Goal: Task Accomplishment & Management: Use online tool/utility

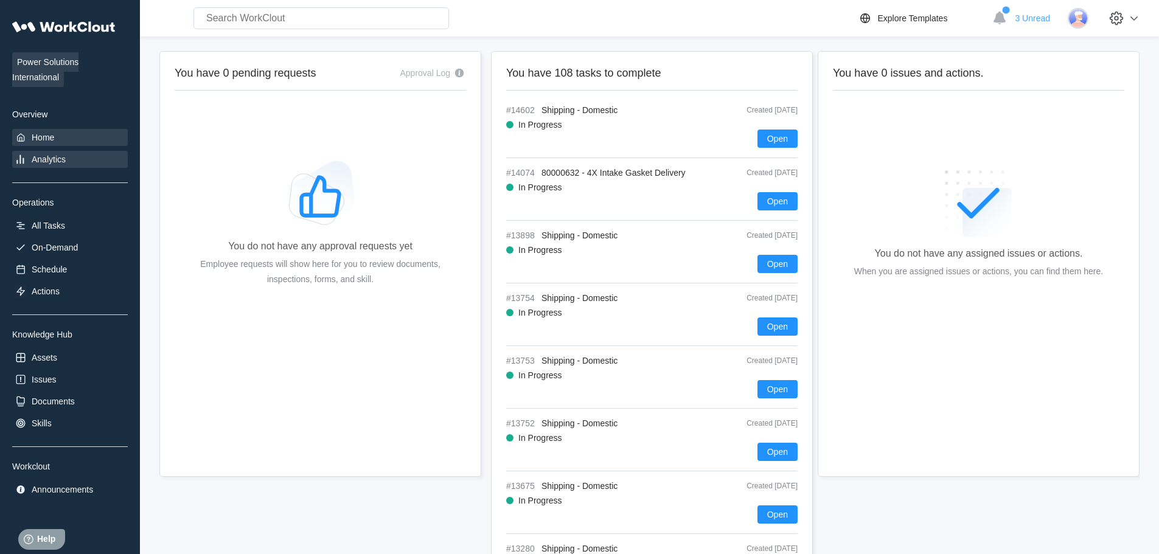
click at [52, 153] on div "Analytics" at bounding box center [70, 159] width 116 height 17
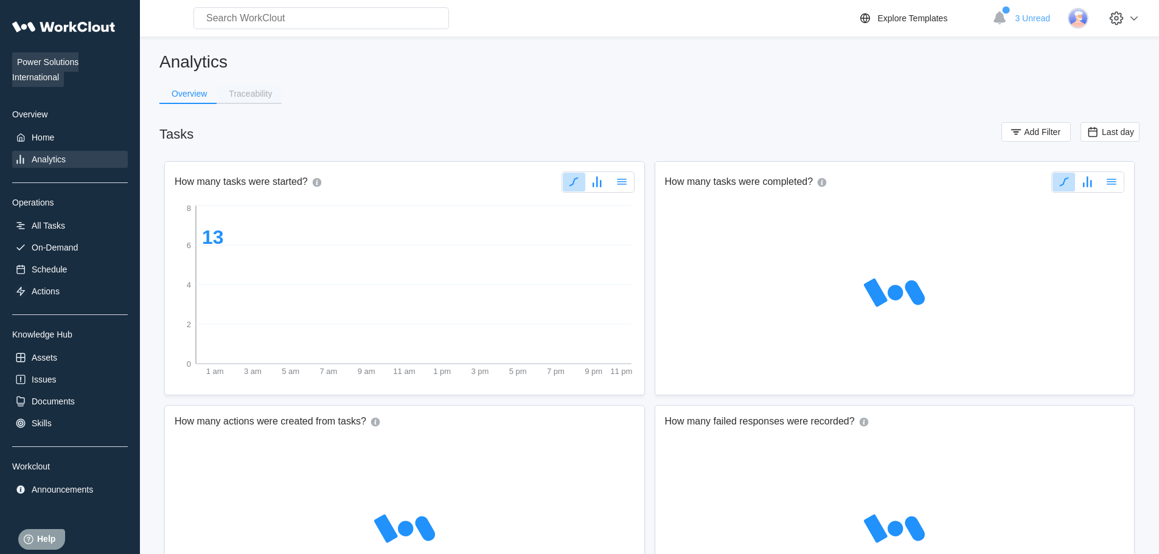
click at [243, 100] on button "Traceability" at bounding box center [249, 94] width 65 height 18
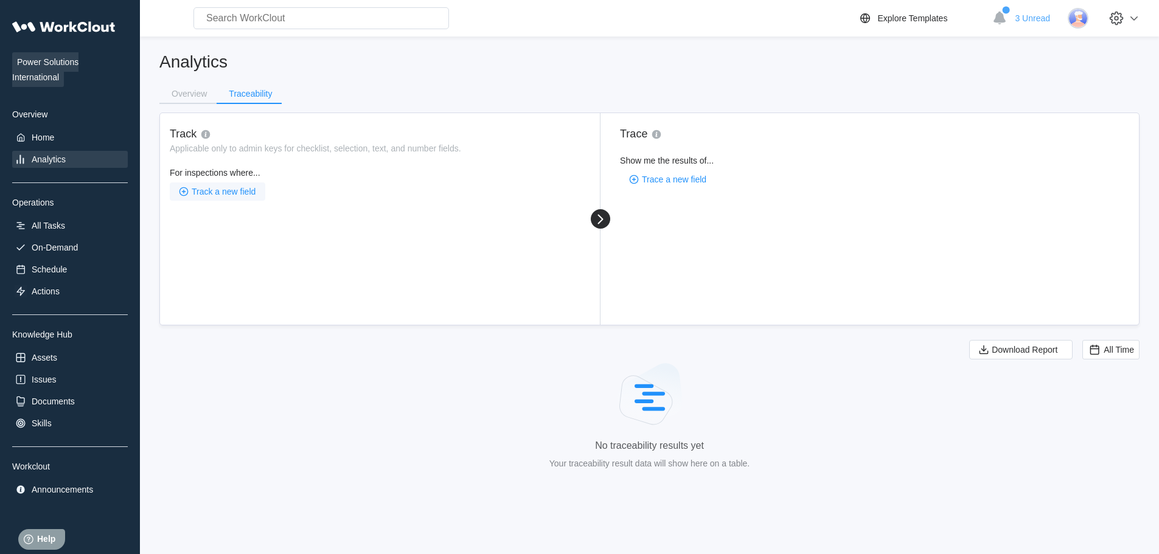
click at [224, 195] on span "Track a new field" at bounding box center [224, 191] width 64 height 9
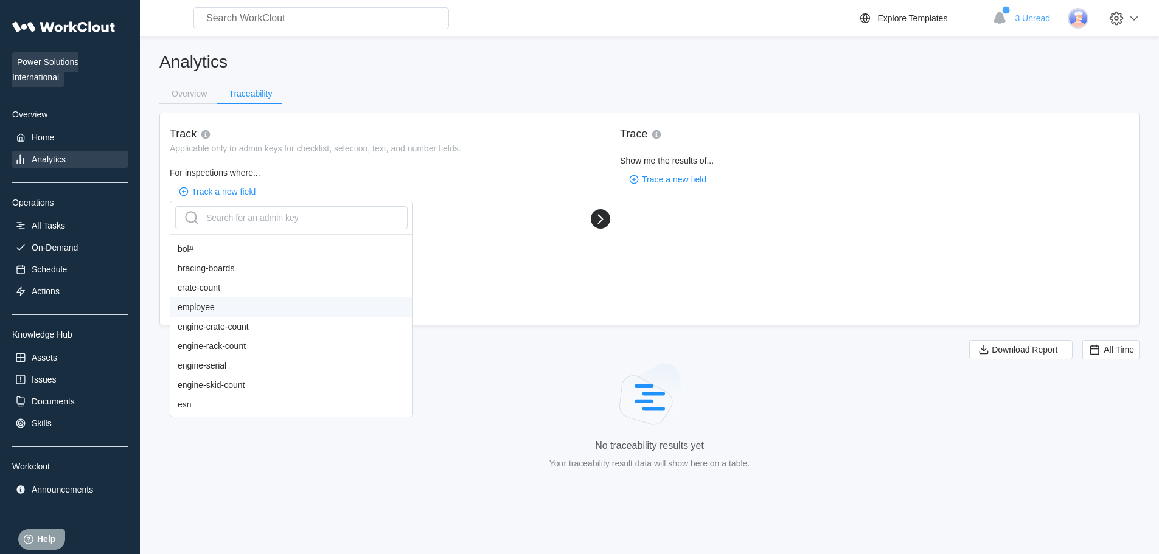
scroll to position [243, 0]
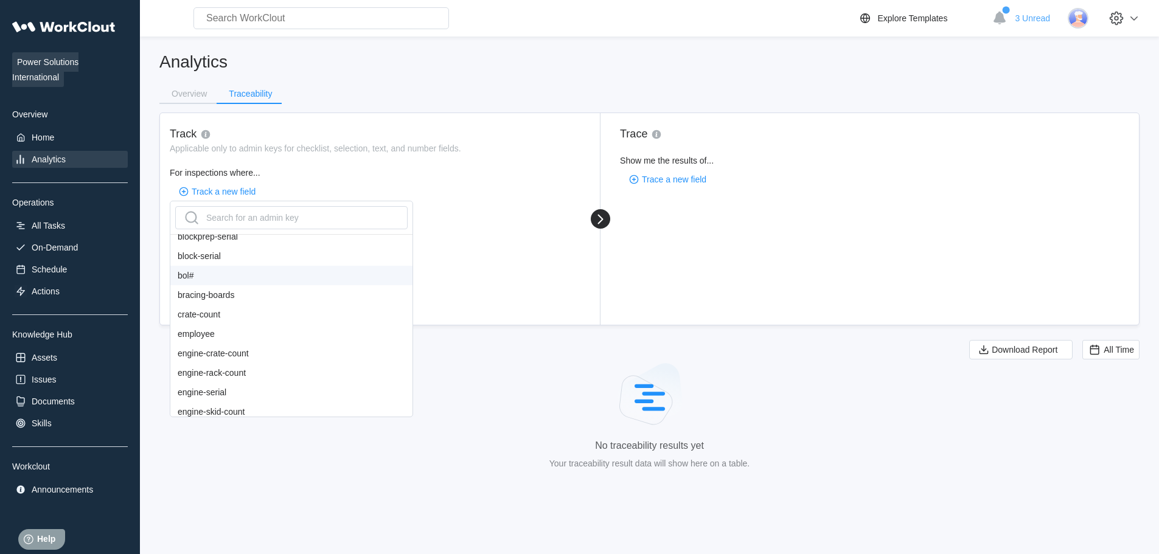
click at [203, 280] on div "bol#" at bounding box center [291, 275] width 242 height 19
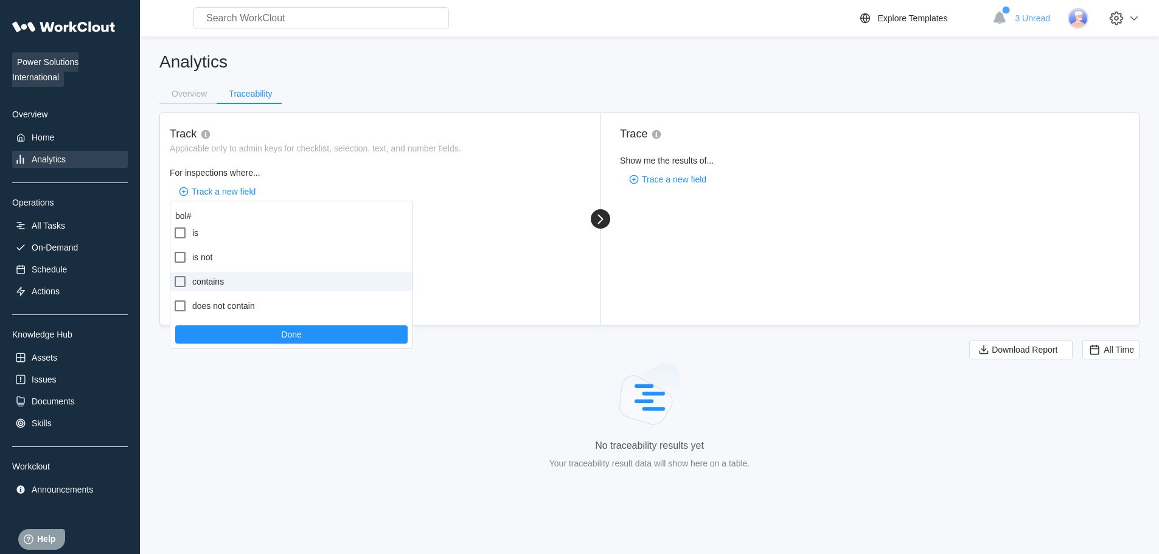
click at [212, 280] on label "contains" at bounding box center [291, 281] width 242 height 19
click at [173, 275] on input "contains" at bounding box center [173, 274] width 1 height 1
checkbox input "true"
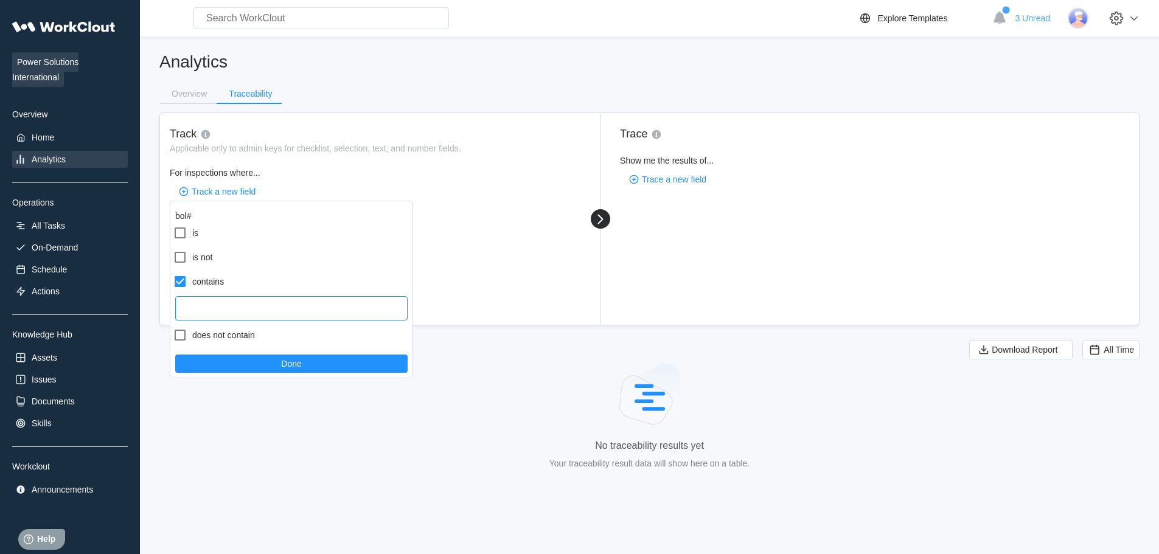
click at [215, 305] on input "text" at bounding box center [291, 308] width 232 height 24
paste input "171703"
type input "171703"
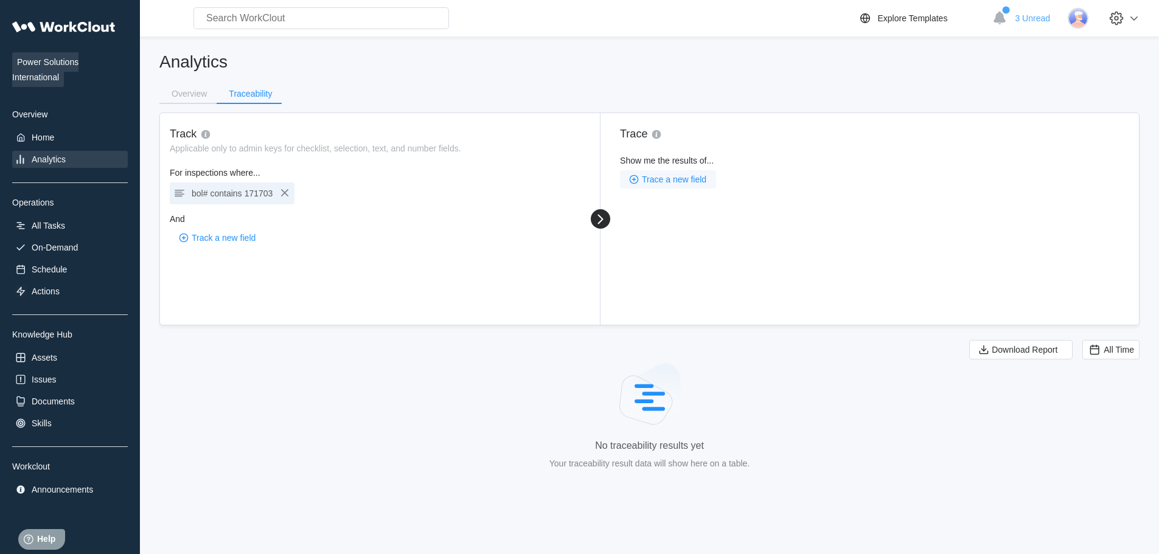
click at [679, 180] on span "Trace a new field" at bounding box center [674, 179] width 64 height 9
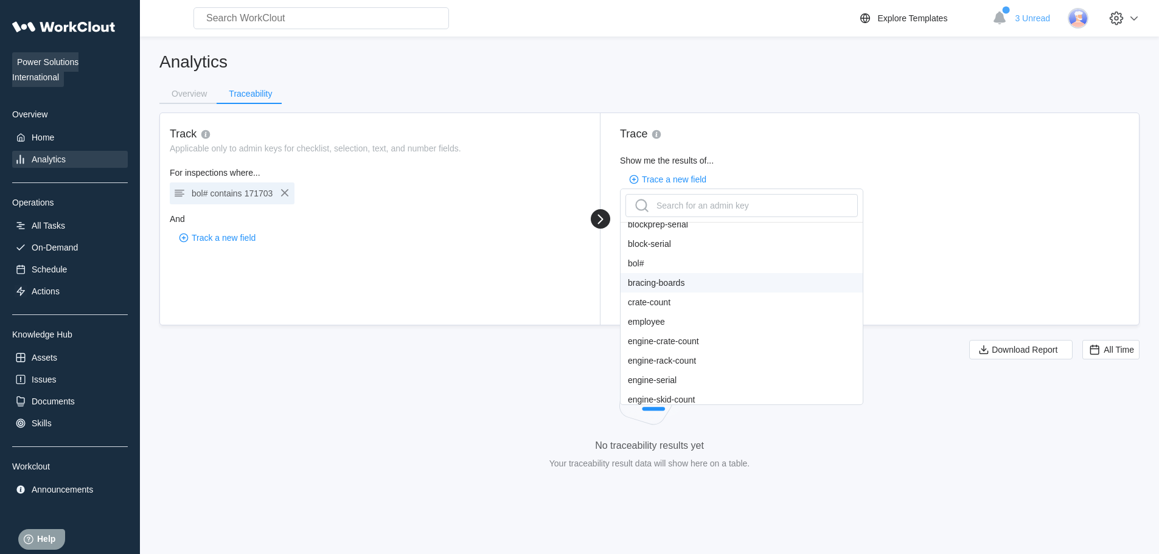
click at [655, 264] on div "bol#" at bounding box center [741, 263] width 242 height 19
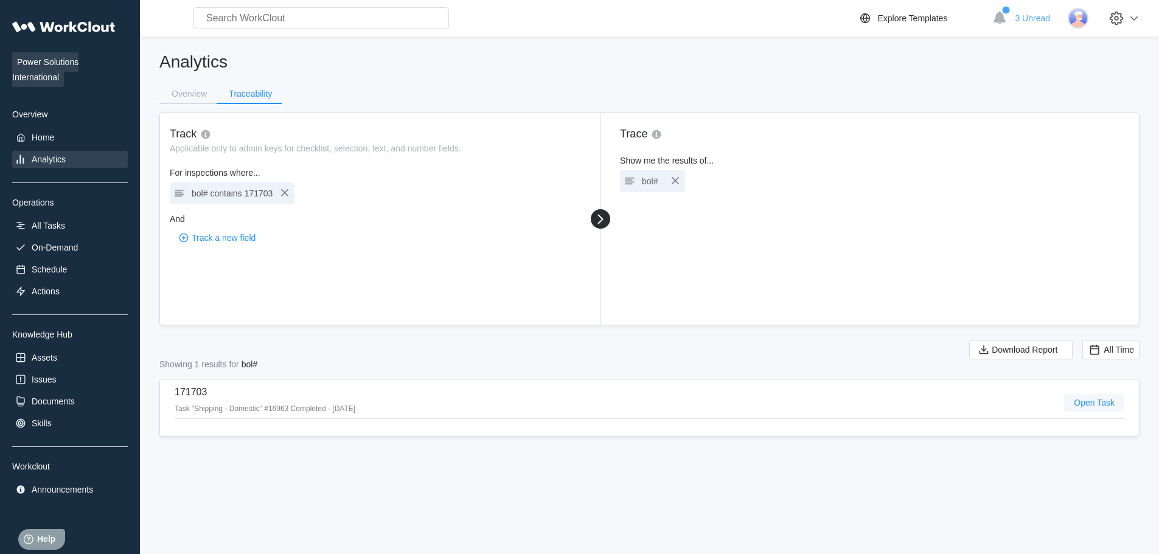
click at [1092, 400] on span "Open Task" at bounding box center [1094, 402] width 41 height 9
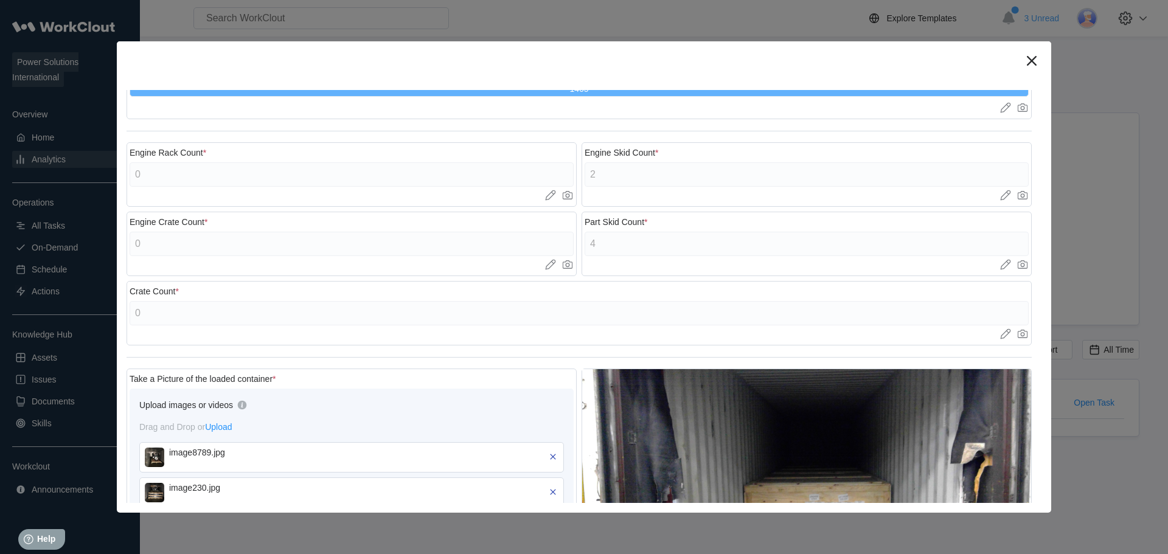
scroll to position [487, 0]
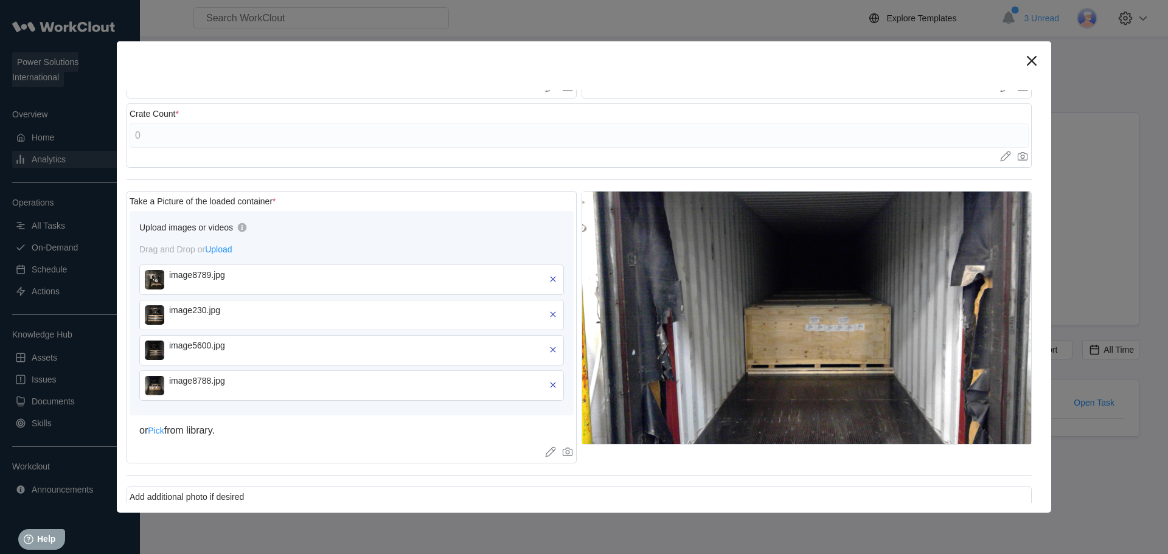
click at [145, 280] on img at bounding box center [154, 279] width 19 height 19
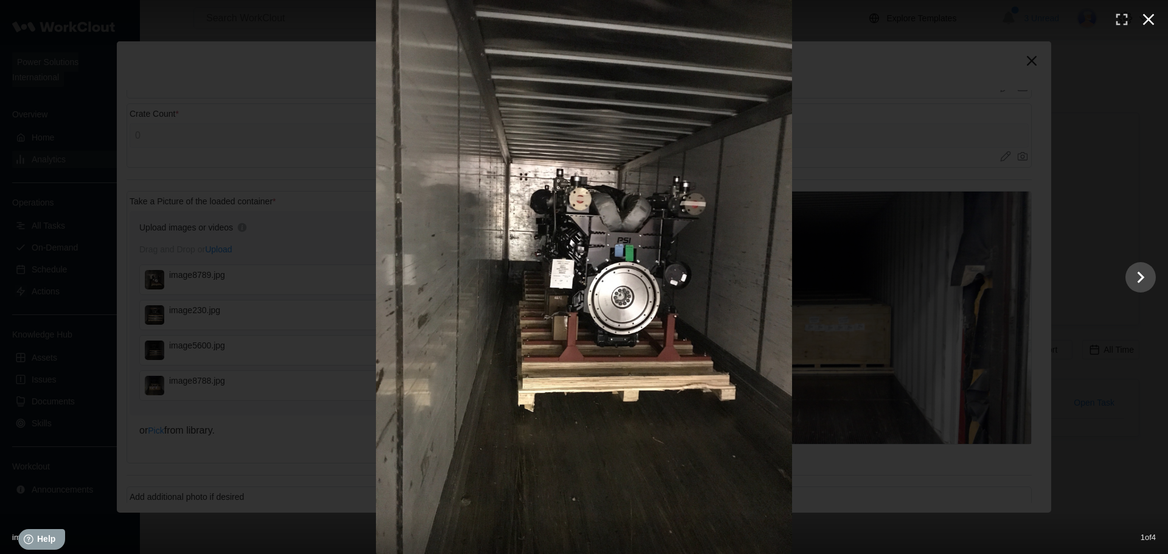
click at [1155, 15] on icon "button" at bounding box center [1148, 19] width 19 height 19
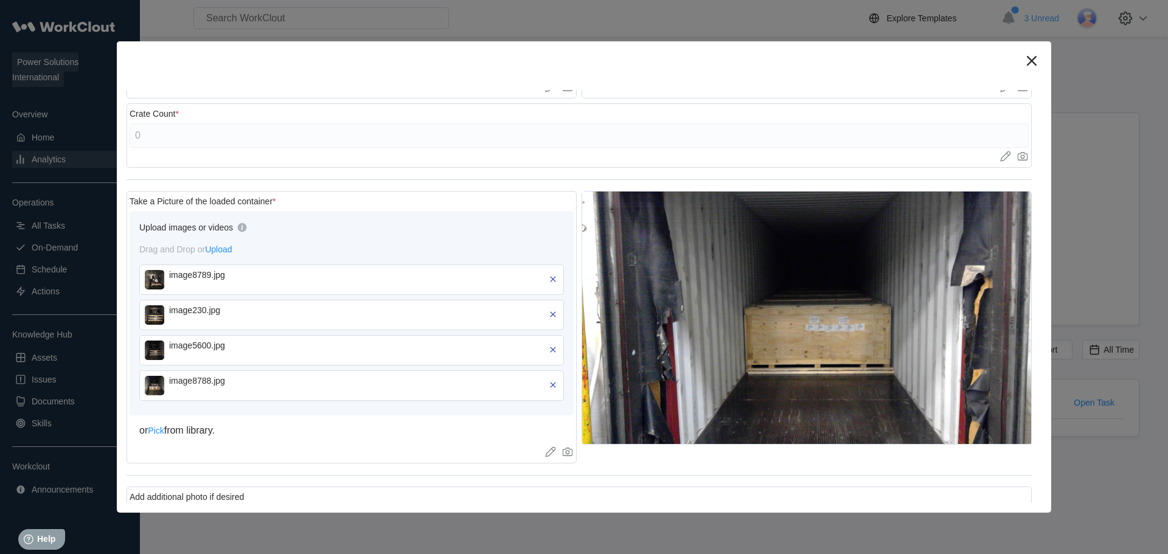
click at [151, 317] on img at bounding box center [154, 314] width 19 height 19
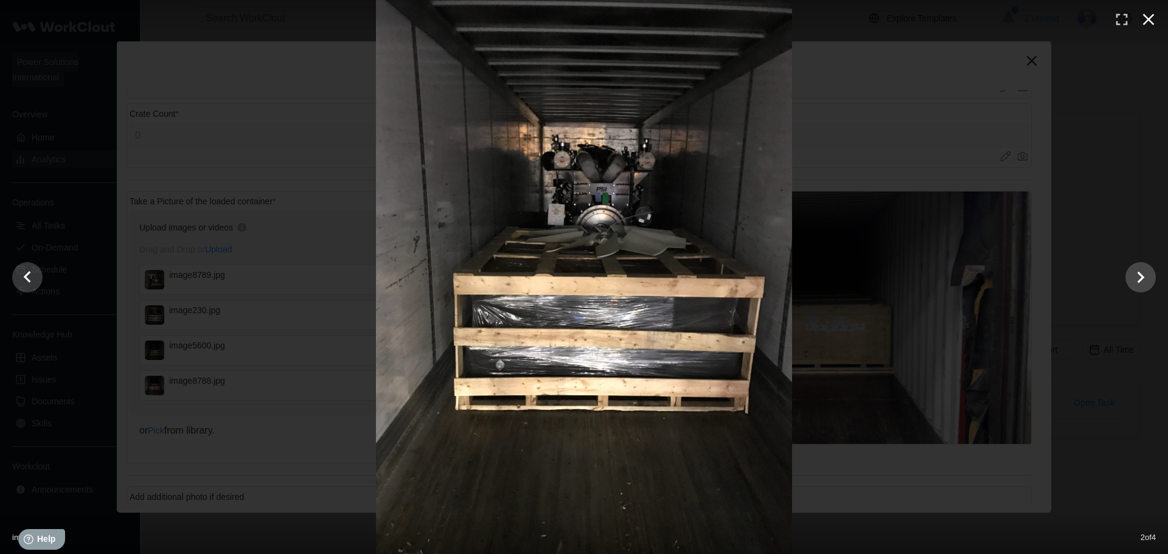
click at [1151, 13] on icon "button" at bounding box center [1148, 19] width 19 height 19
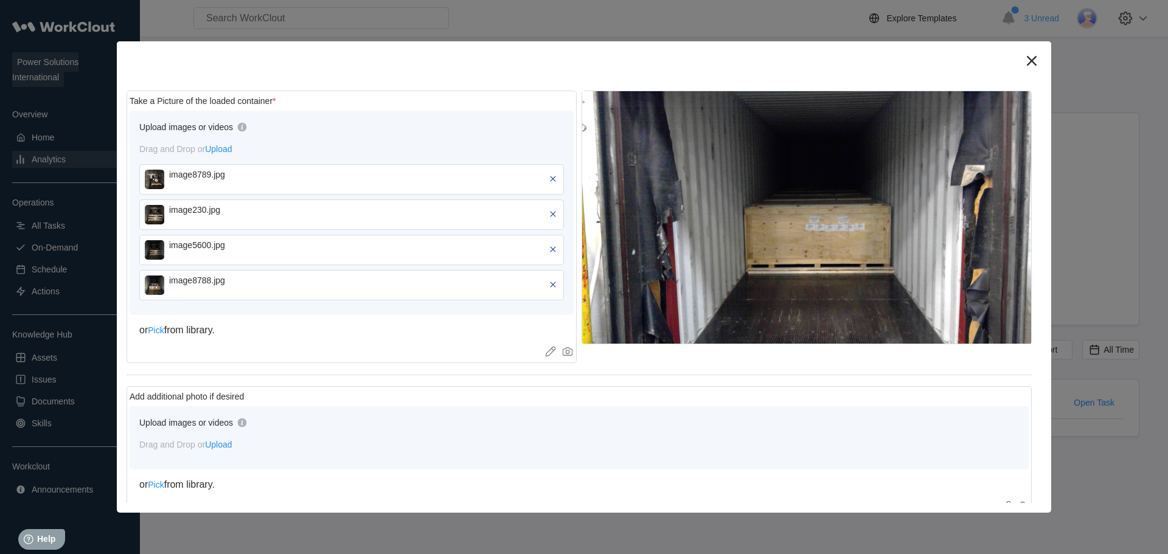
scroll to position [608, 0]
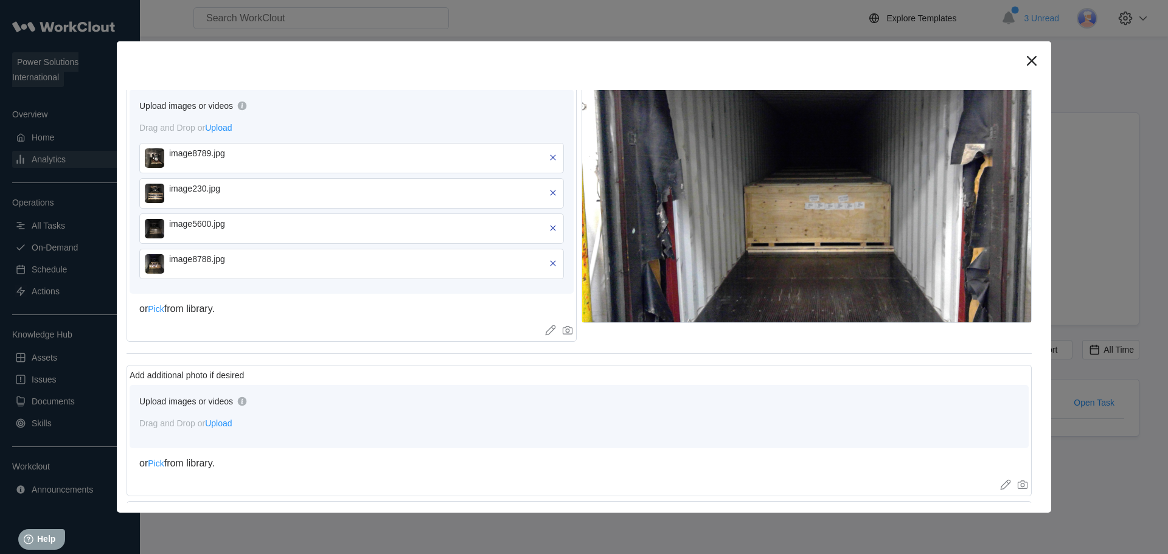
click at [153, 238] on img at bounding box center [154, 228] width 19 height 19
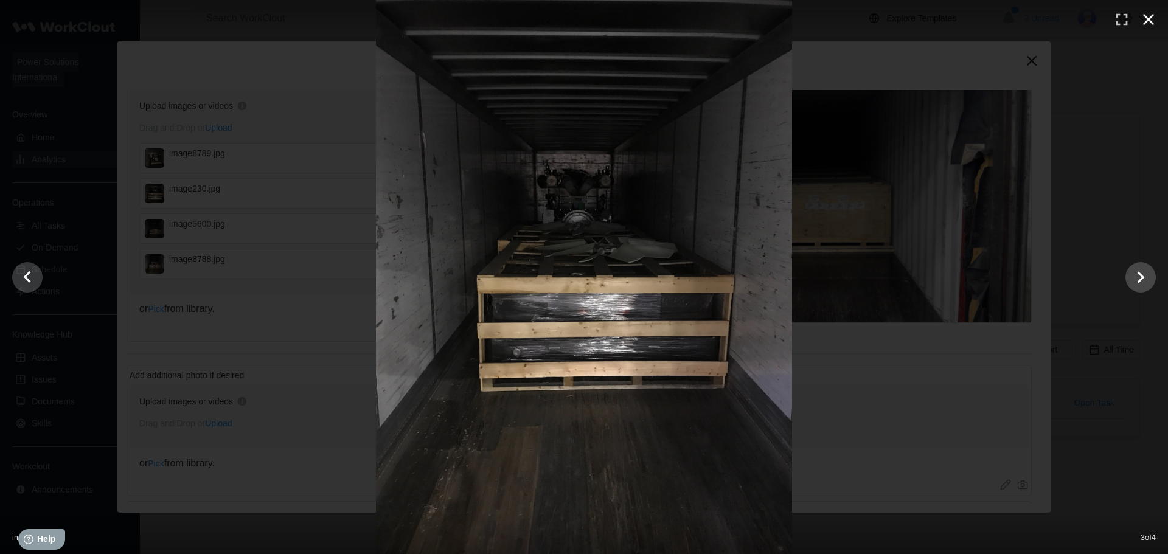
click at [1154, 16] on icon "button" at bounding box center [1148, 19] width 19 height 19
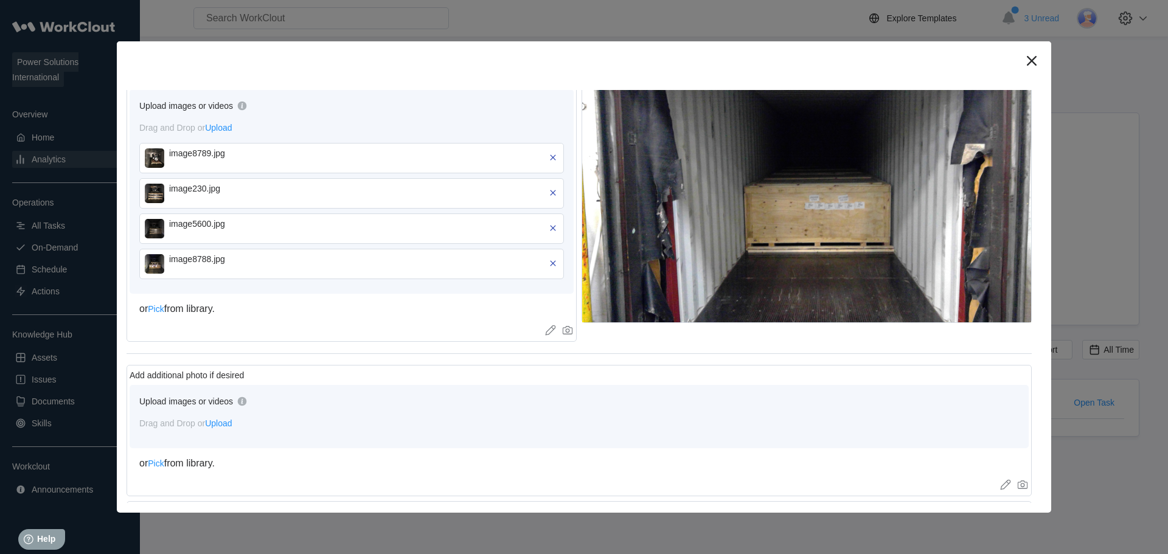
click at [152, 266] on img at bounding box center [154, 263] width 19 height 19
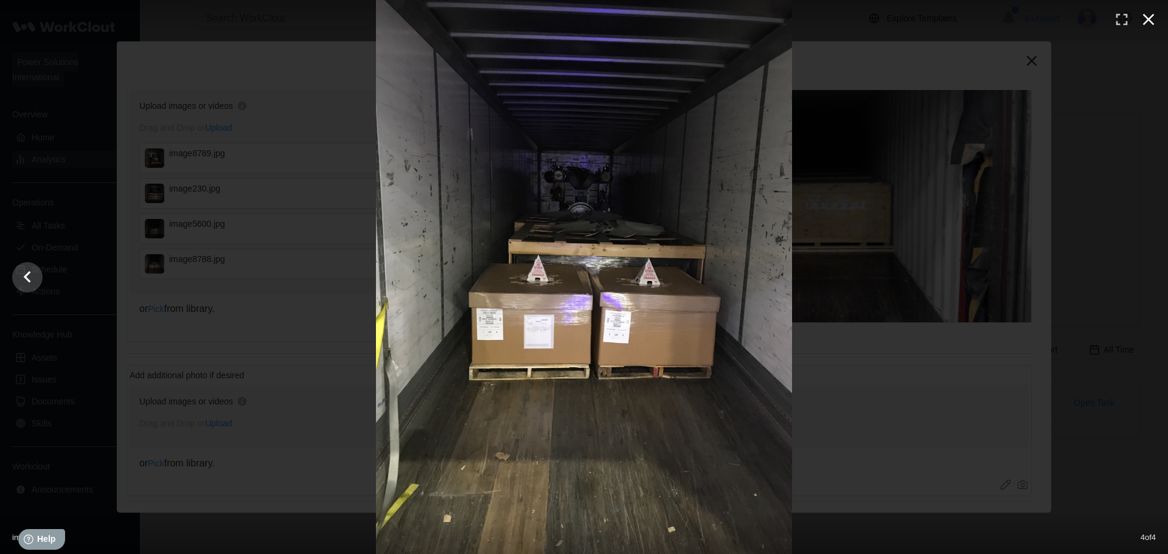
click at [1148, 30] on button "button" at bounding box center [1148, 19] width 27 height 27
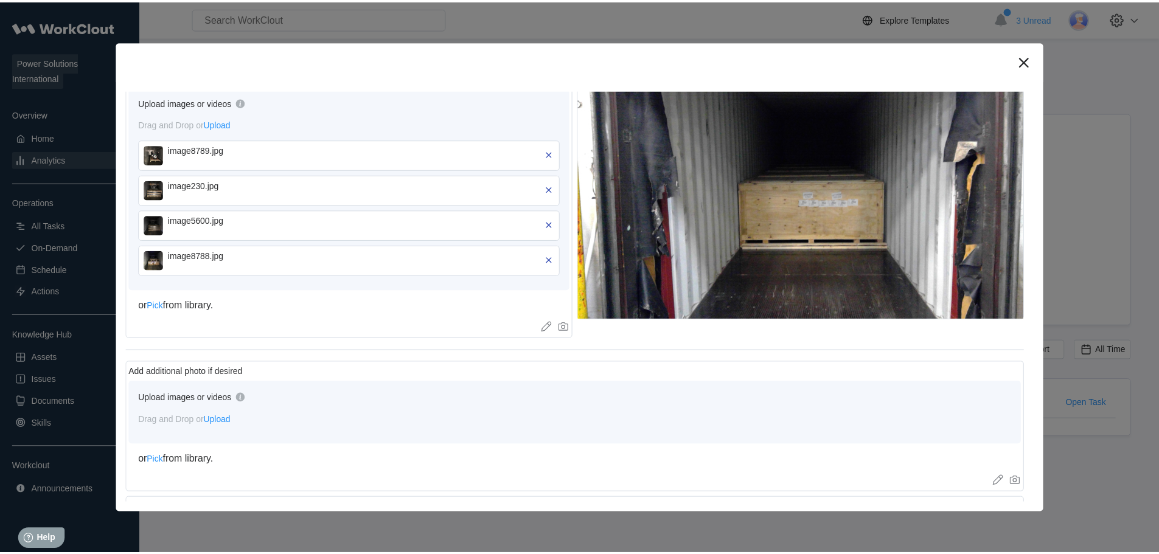
scroll to position [578, 0]
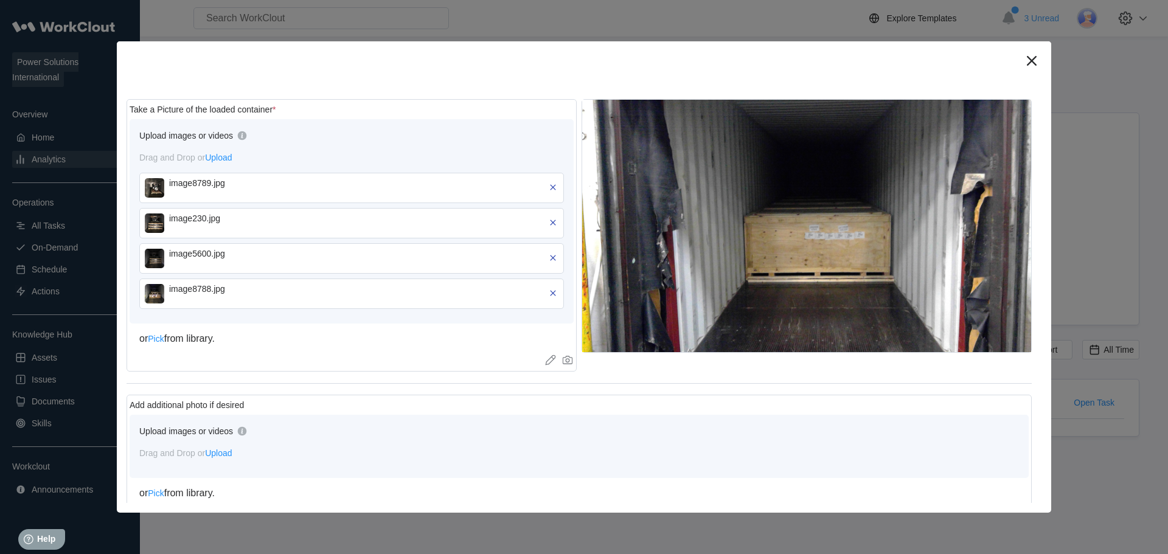
click at [151, 302] on img at bounding box center [154, 293] width 19 height 19
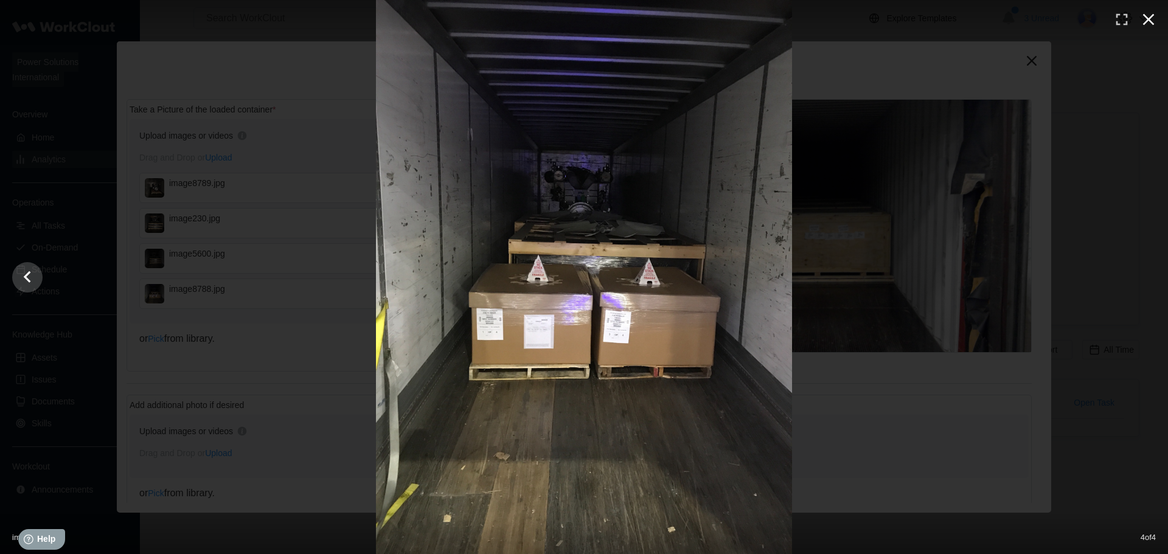
click at [1149, 21] on icon "button" at bounding box center [1149, 20] width 12 height 12
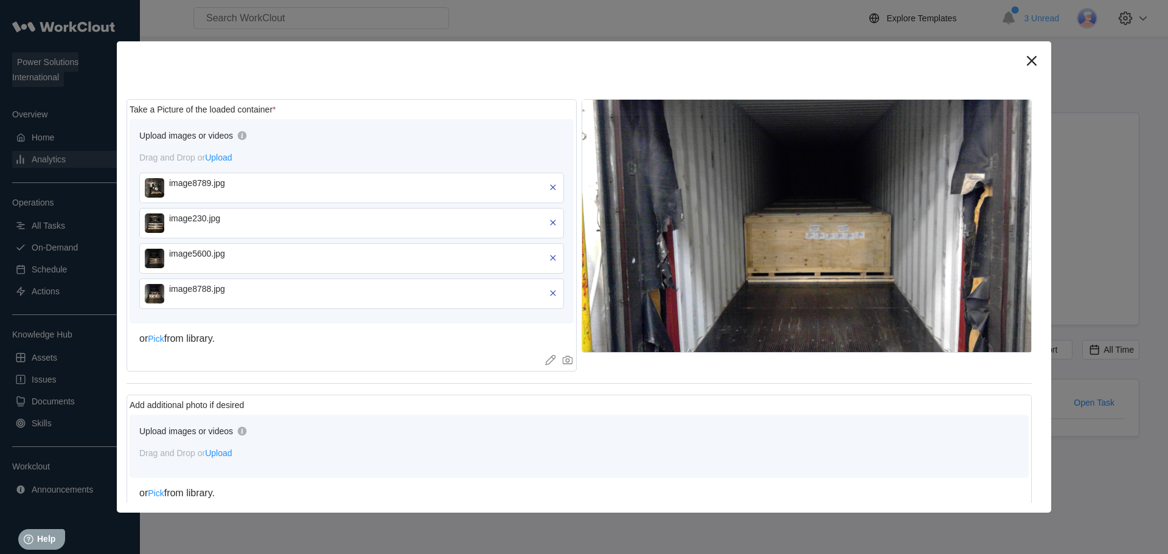
click at [152, 263] on img at bounding box center [154, 258] width 19 height 19
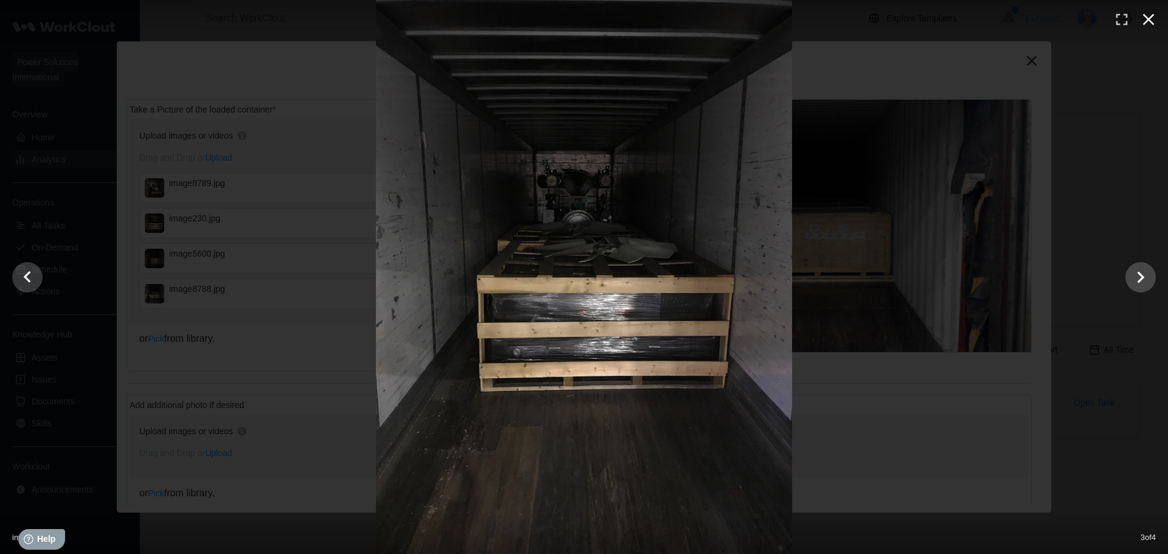
click at [1152, 21] on icon "button" at bounding box center [1148, 19] width 19 height 19
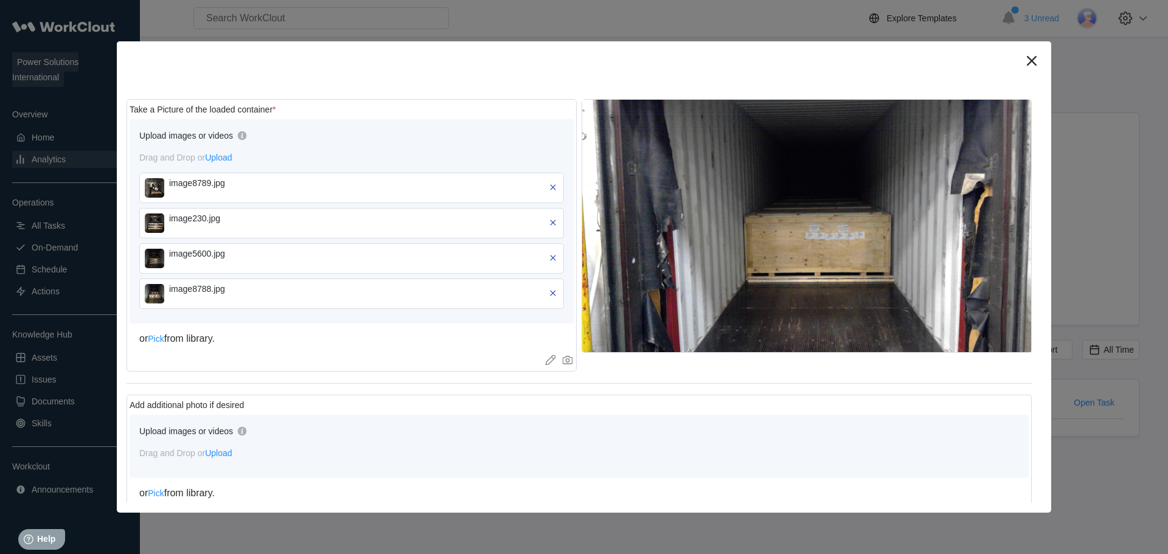
click at [152, 225] on img at bounding box center [154, 222] width 19 height 19
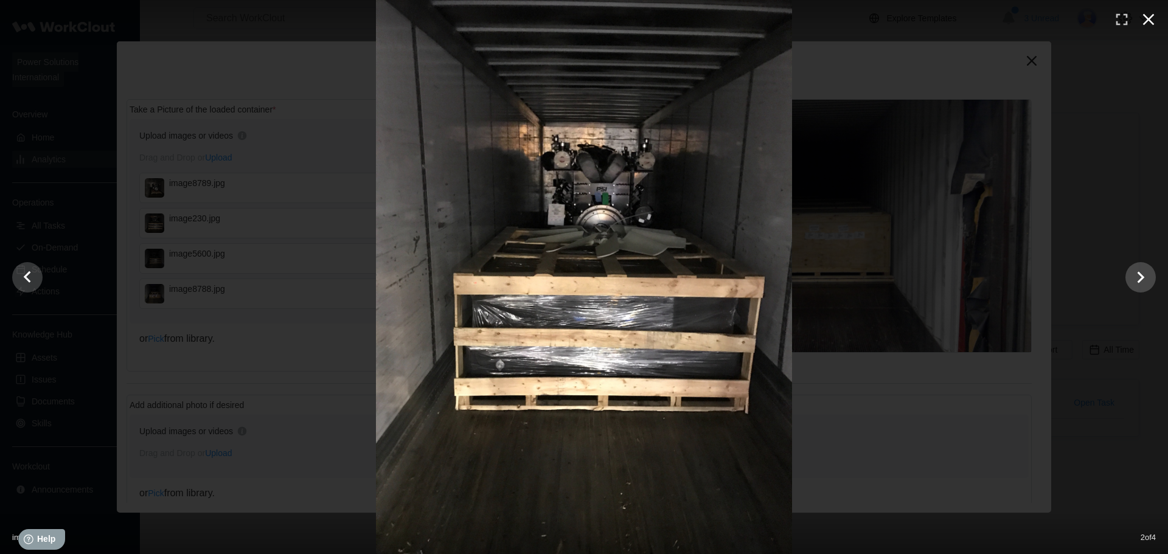
click at [1155, 18] on icon "button" at bounding box center [1148, 19] width 19 height 19
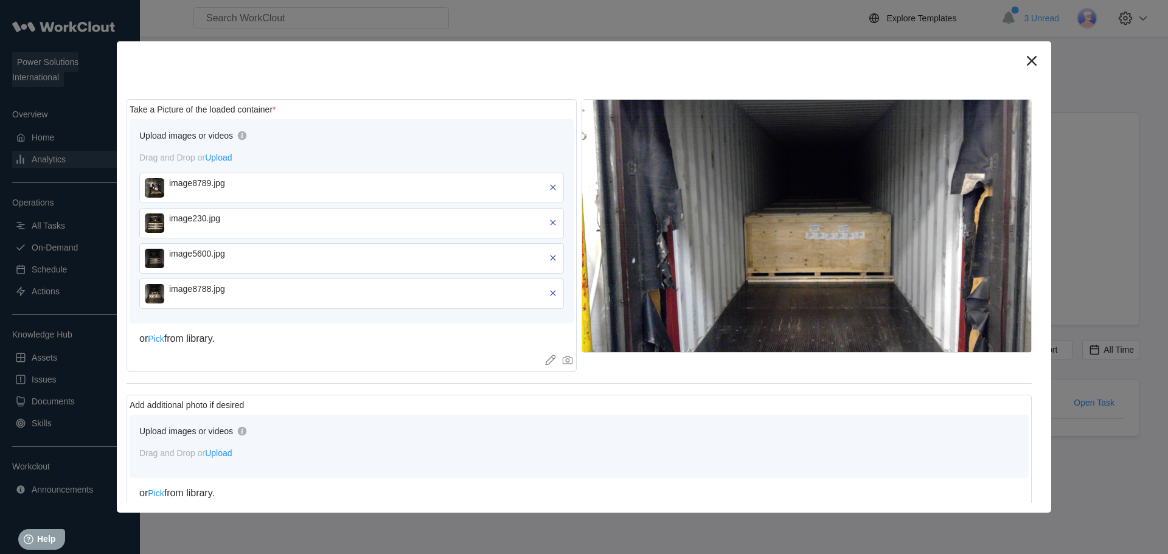
click at [150, 192] on img at bounding box center [154, 187] width 19 height 19
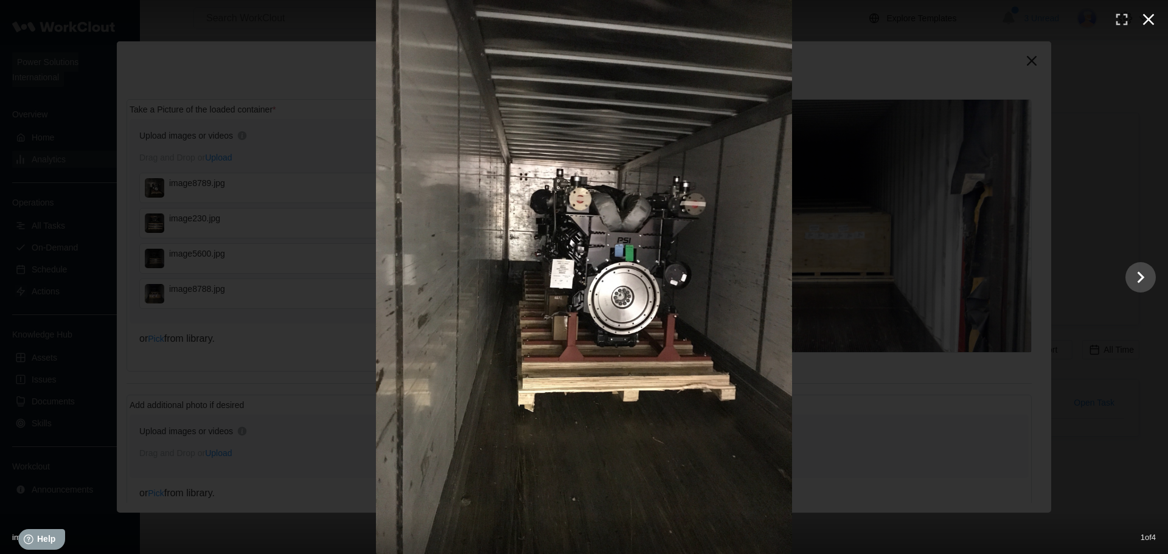
click at [1156, 16] on icon "button" at bounding box center [1148, 19] width 19 height 19
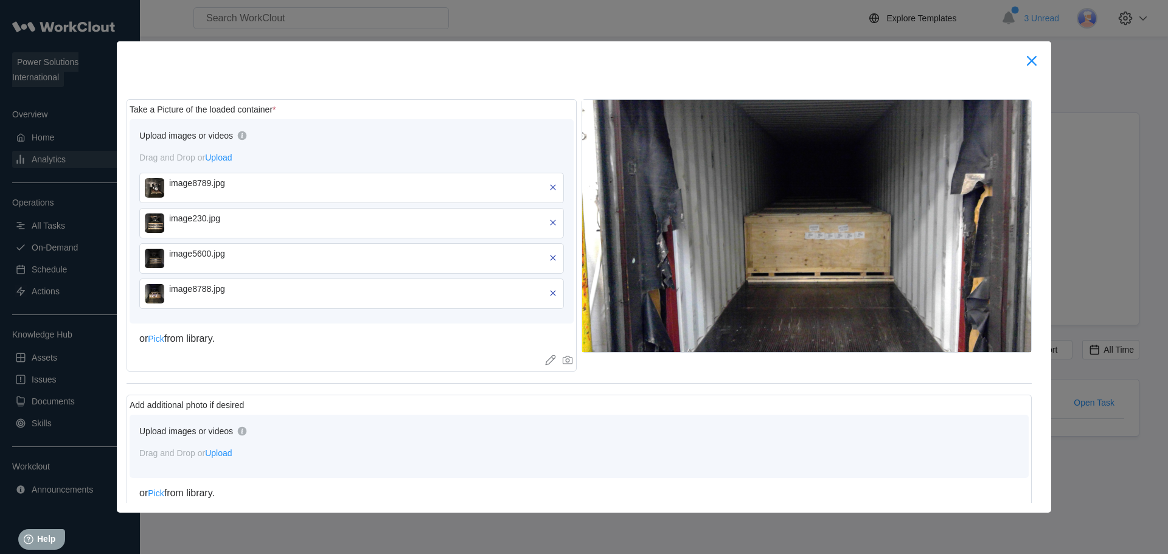
click at [1031, 67] on icon at bounding box center [1031, 60] width 19 height 19
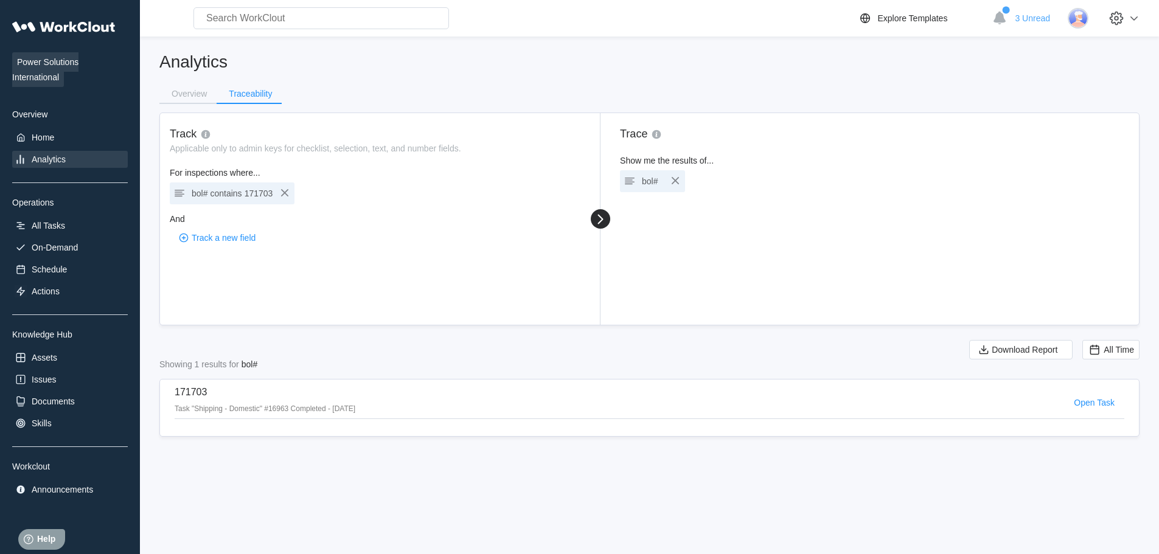
drag, startPoint x: 240, startPoint y: 198, endPoint x: 269, endPoint y: 204, distance: 29.7
click at [240, 198] on div "bol# contains 171703" at bounding box center [232, 193] width 81 height 17
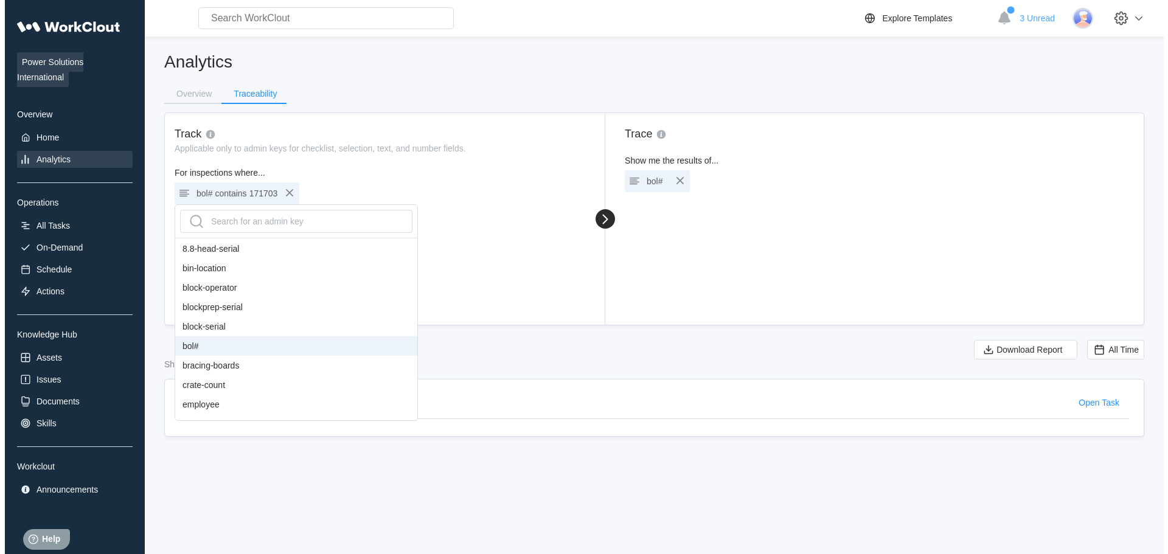
scroll to position [182, 0]
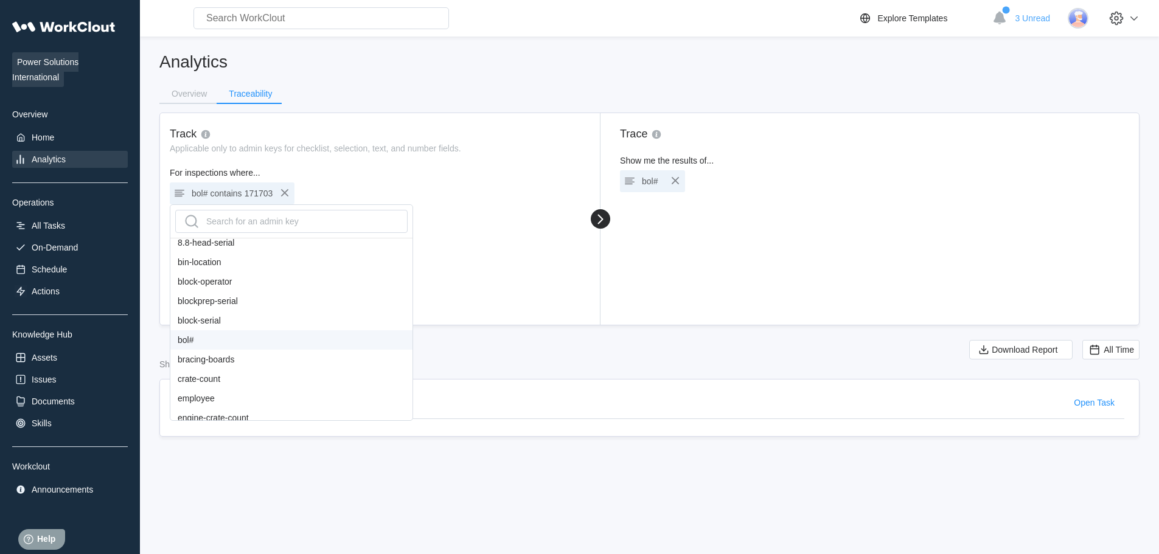
click at [210, 335] on div "bol#" at bounding box center [291, 339] width 242 height 19
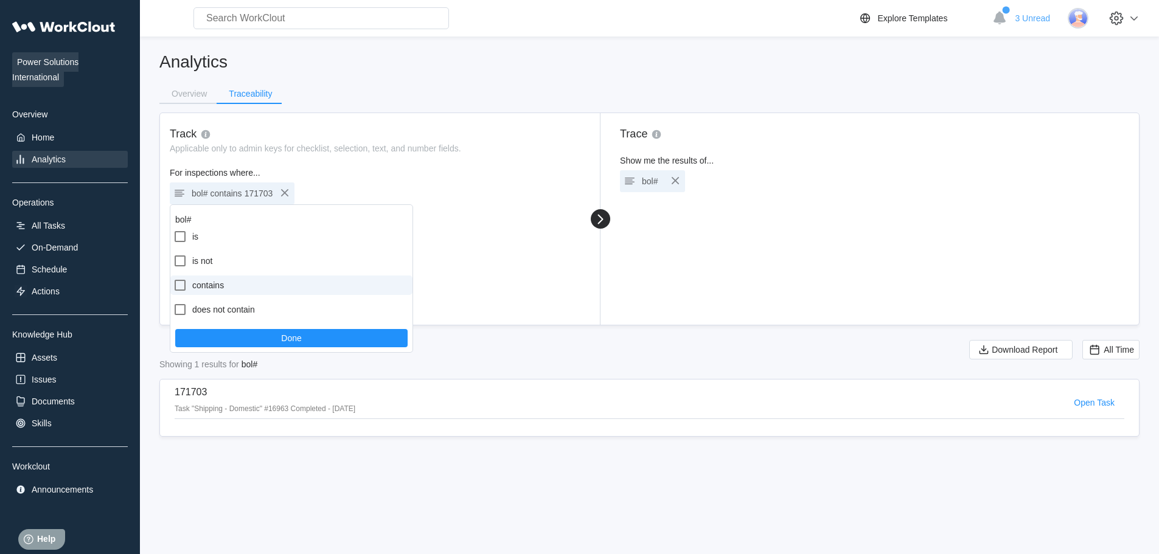
click at [213, 288] on label "contains" at bounding box center [291, 285] width 242 height 19
click at [173, 279] on input "contains" at bounding box center [173, 278] width 1 height 1
checkbox input "true"
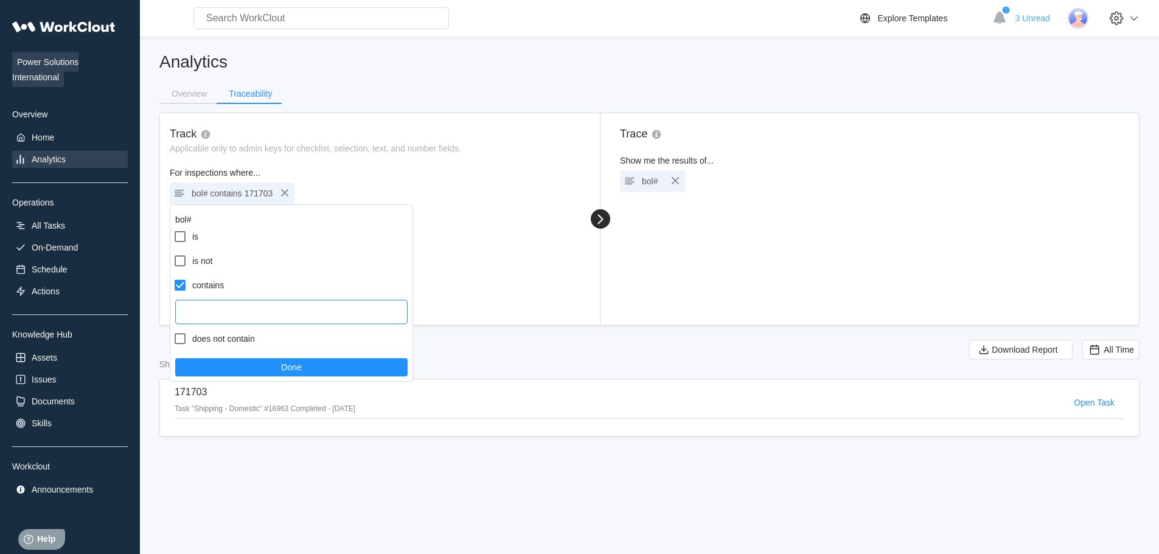
click at [216, 308] on input "text" at bounding box center [291, 312] width 232 height 24
paste input "171704"
type input "171704"
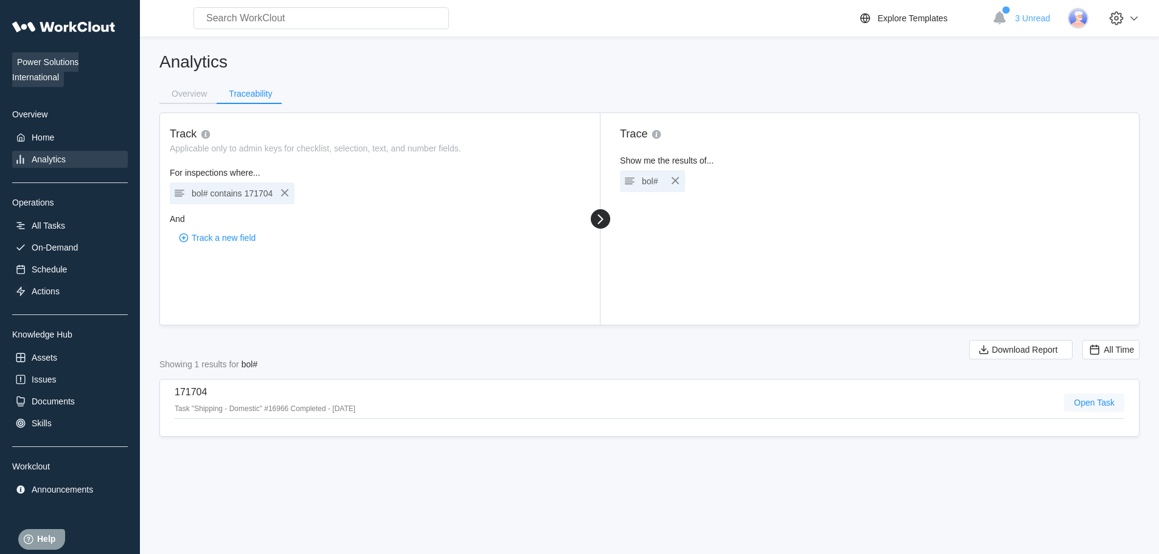
click at [1093, 401] on span "Open Task" at bounding box center [1094, 402] width 41 height 9
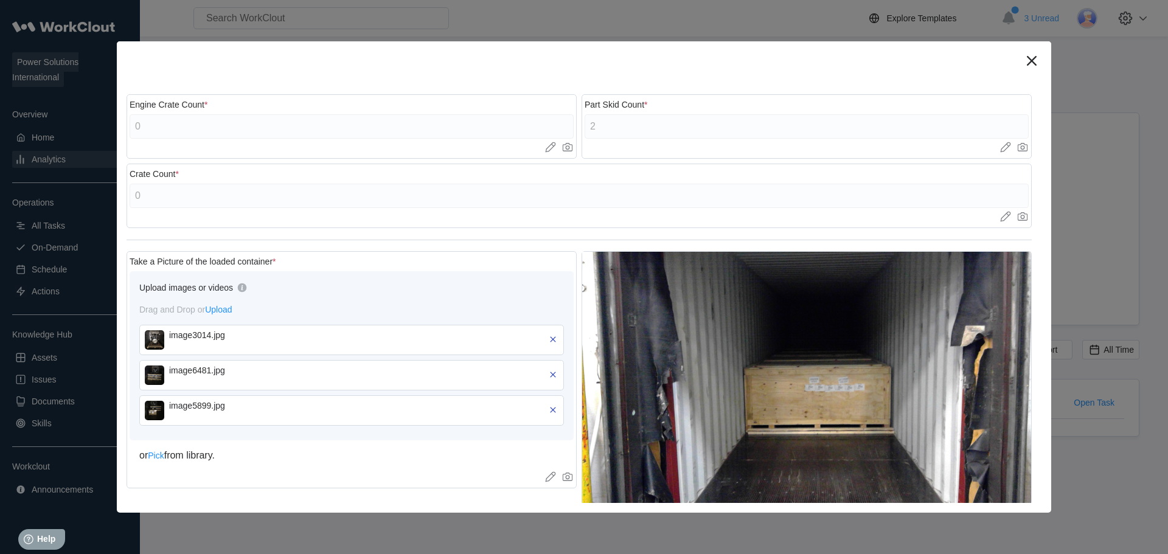
scroll to position [547, 0]
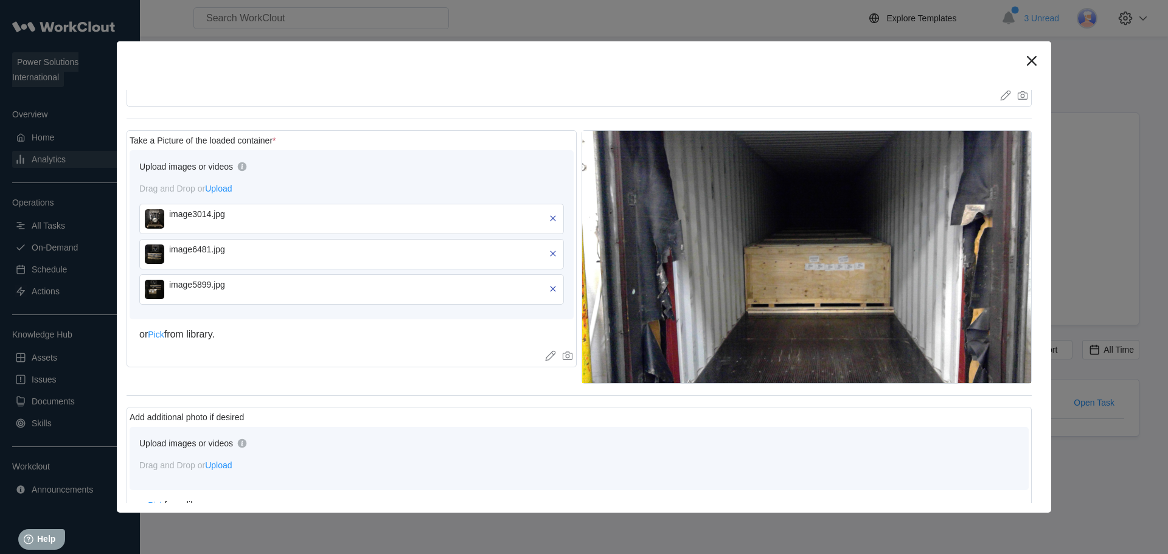
click at [153, 226] on img at bounding box center [154, 218] width 19 height 19
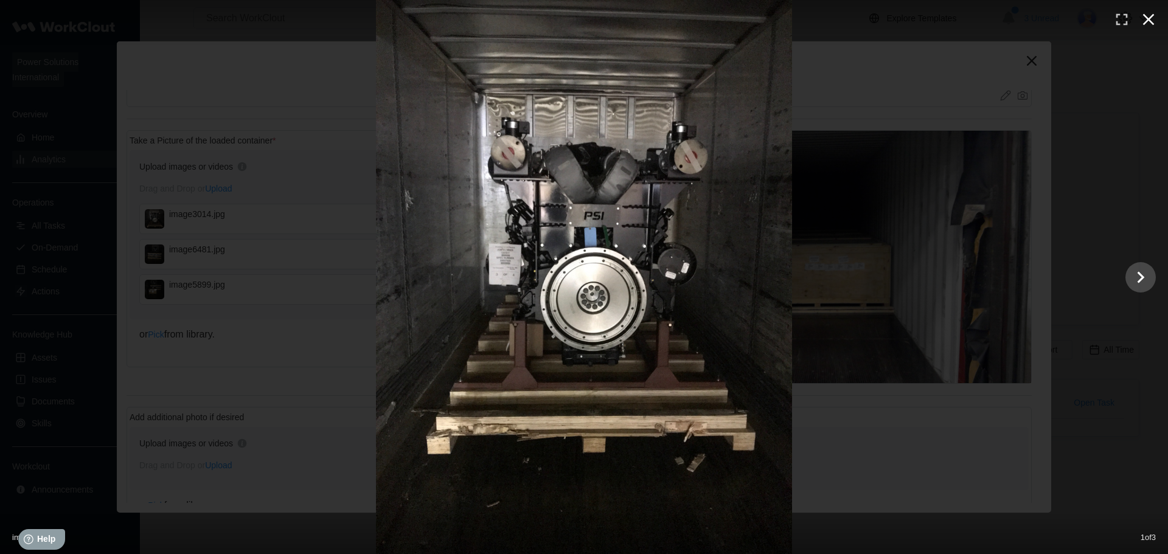
click at [1144, 21] on icon "button" at bounding box center [1148, 19] width 19 height 19
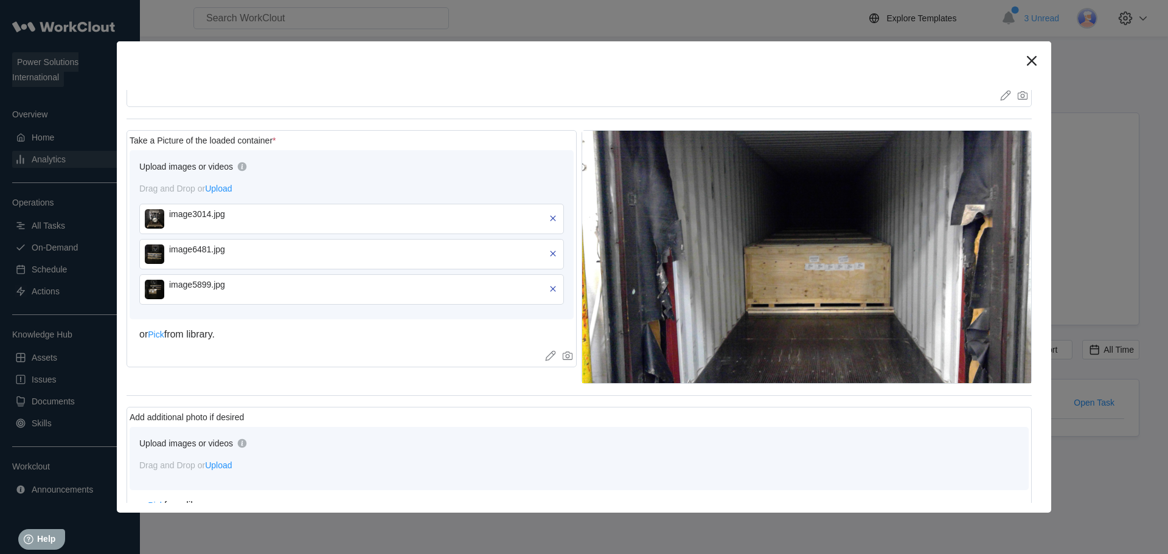
click at [151, 258] on img at bounding box center [154, 254] width 19 height 19
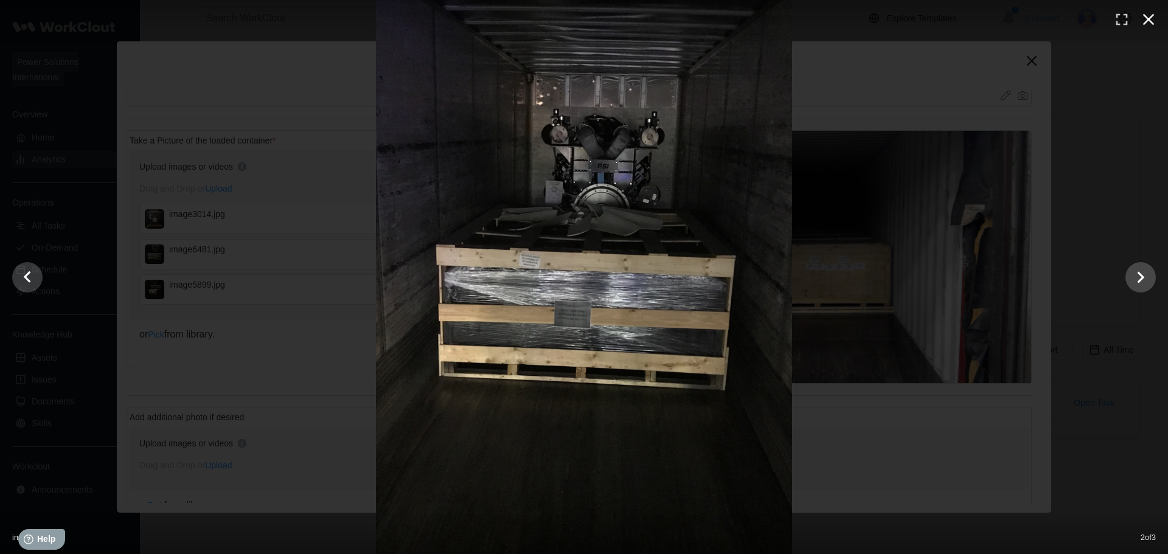
click at [1144, 23] on icon "button" at bounding box center [1148, 19] width 19 height 19
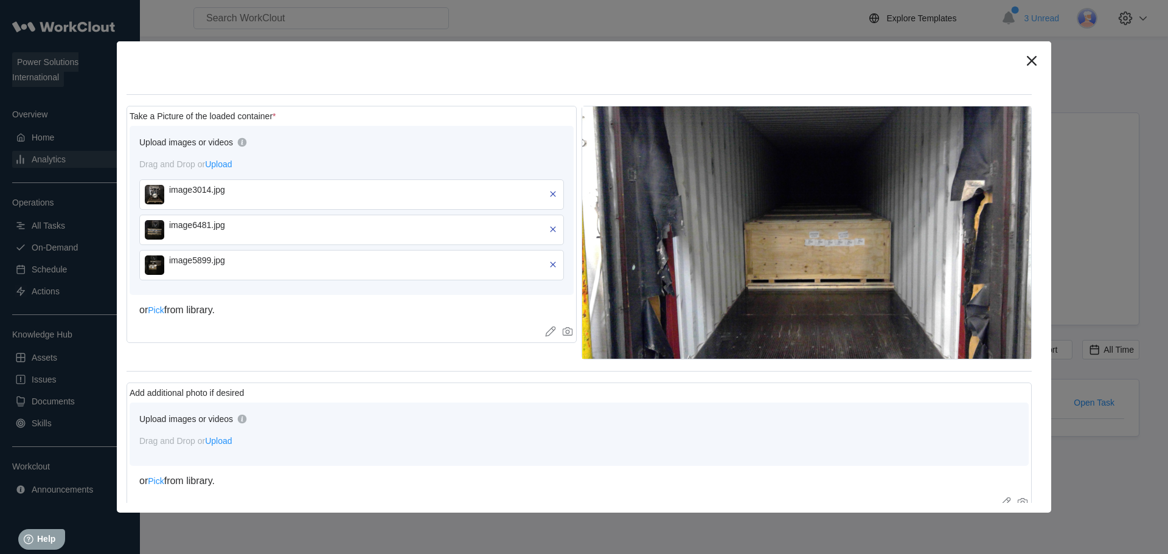
scroll to position [669, 0]
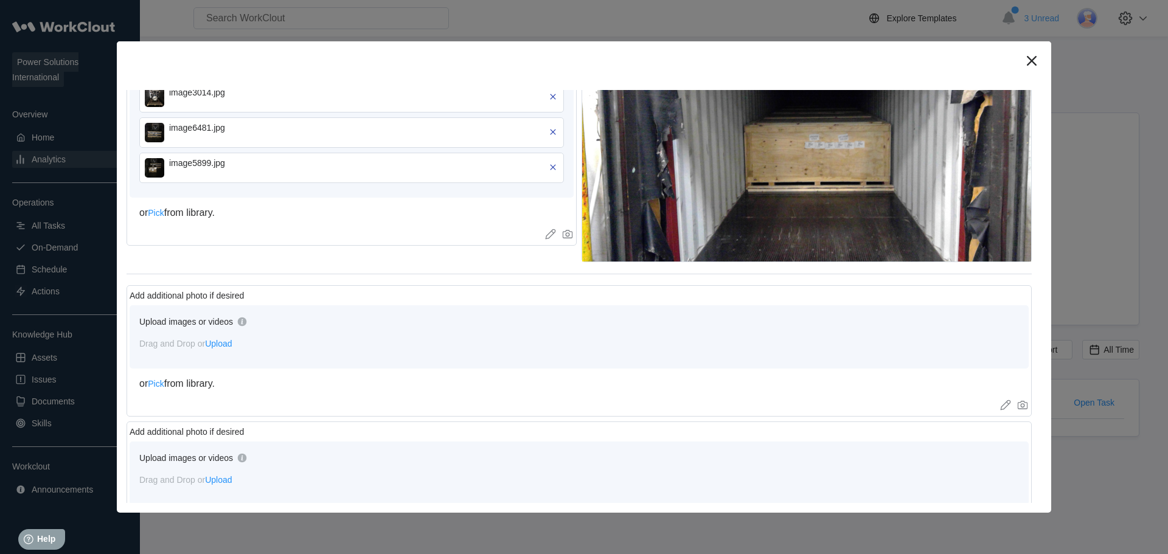
click at [158, 170] on img at bounding box center [154, 167] width 19 height 19
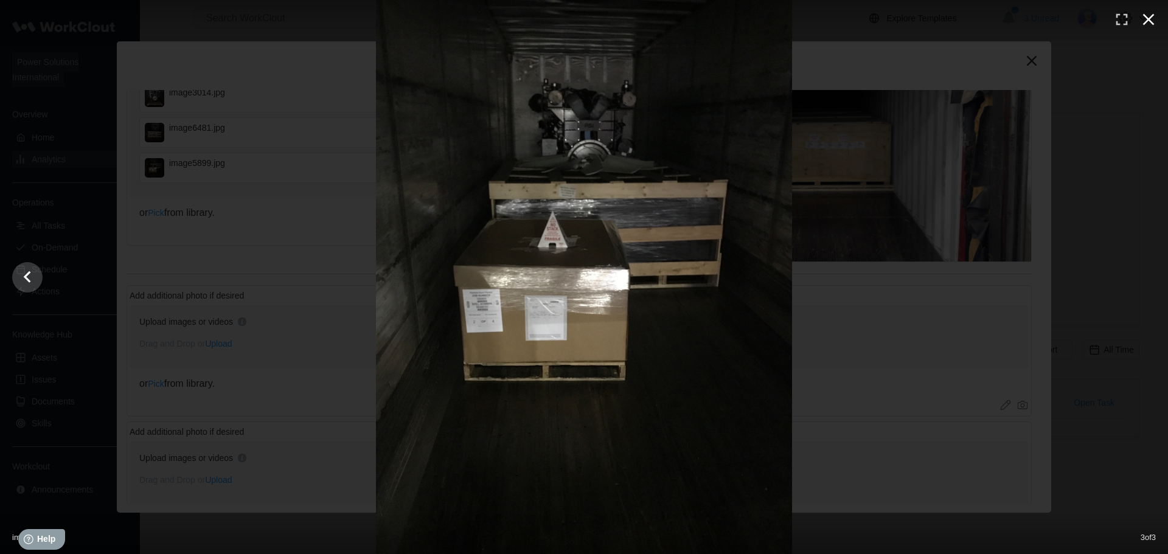
click at [1154, 18] on icon "button" at bounding box center [1148, 19] width 19 height 19
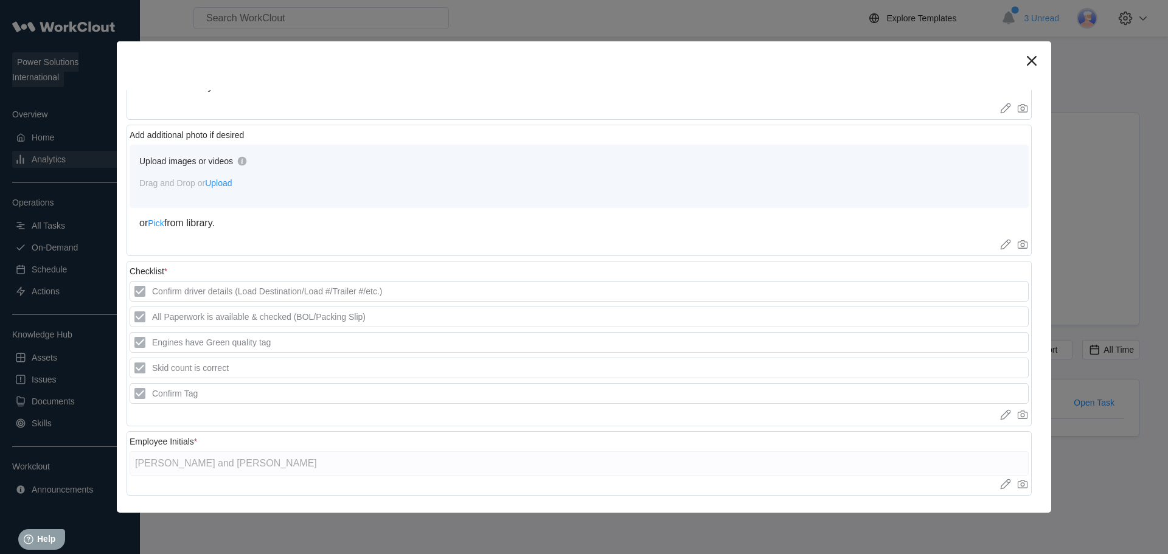
scroll to position [1105, 0]
click at [1019, 67] on div at bounding box center [584, 60] width 934 height 39
click at [1032, 65] on icon at bounding box center [1031, 60] width 19 height 19
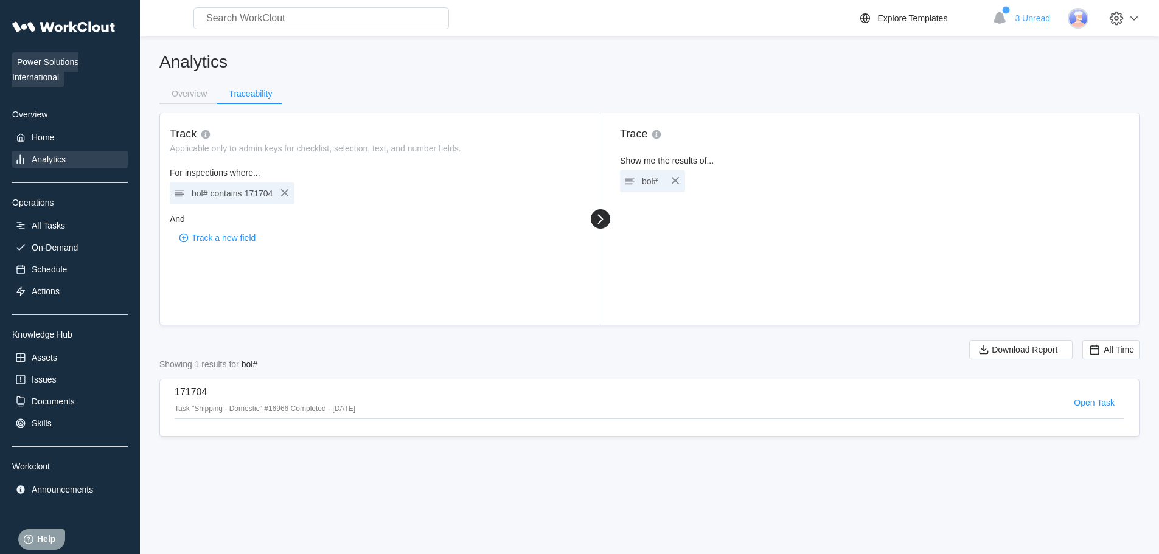
click at [569, 65] on h2 "Analytics" at bounding box center [649, 61] width 980 height 21
click at [1114, 401] on button "Open Task" at bounding box center [1094, 403] width 60 height 18
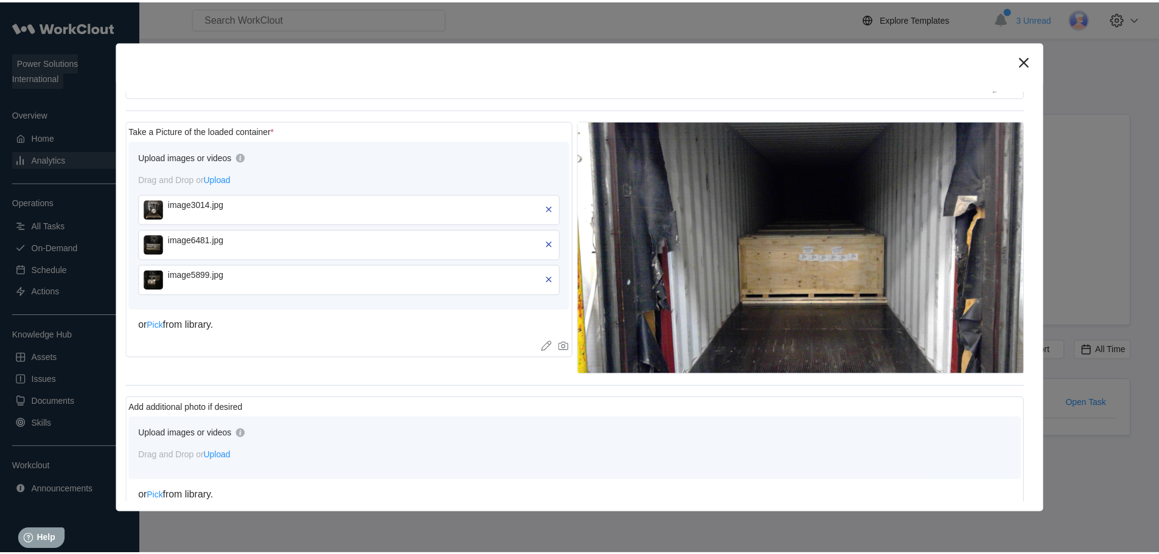
scroll to position [496, 0]
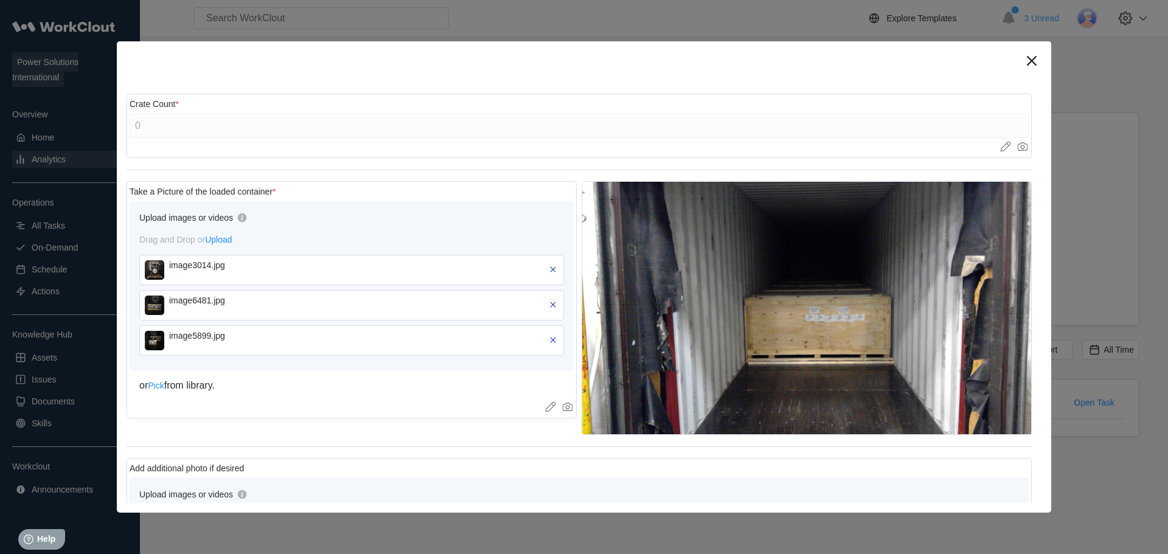
click at [145, 340] on img at bounding box center [154, 340] width 19 height 19
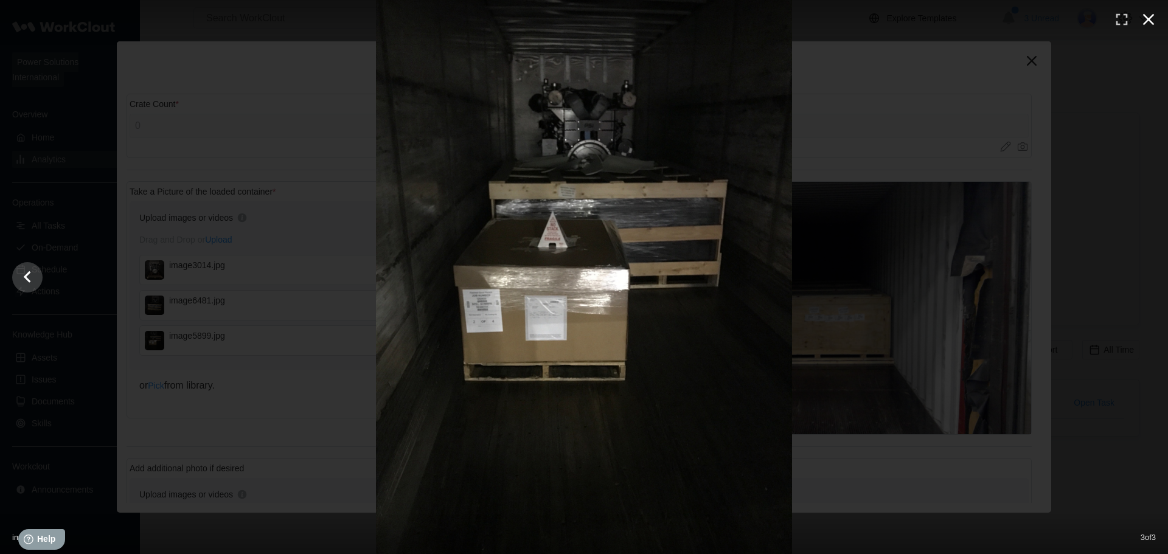
click at [1146, 19] on icon "button" at bounding box center [1148, 19] width 19 height 19
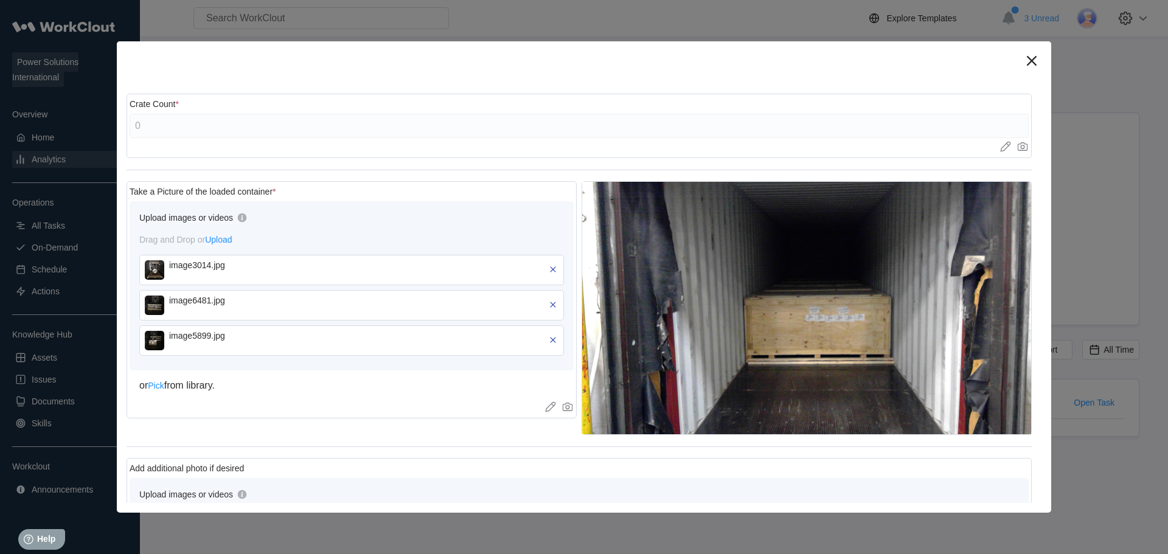
click at [151, 301] on img at bounding box center [154, 305] width 19 height 19
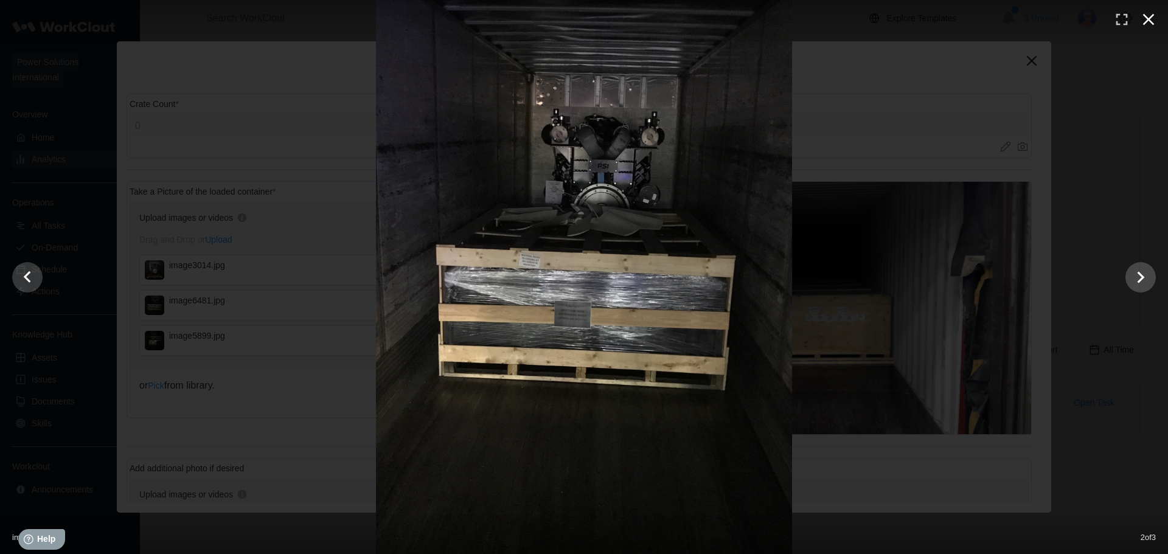
click at [1153, 15] on icon "button" at bounding box center [1149, 20] width 12 height 12
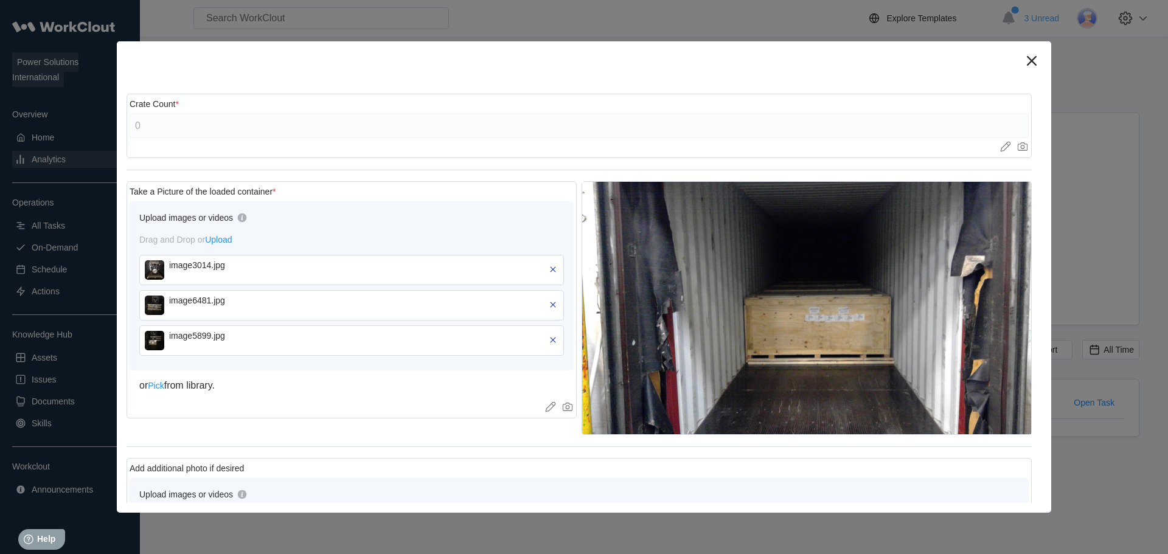
click at [147, 263] on img at bounding box center [154, 269] width 19 height 19
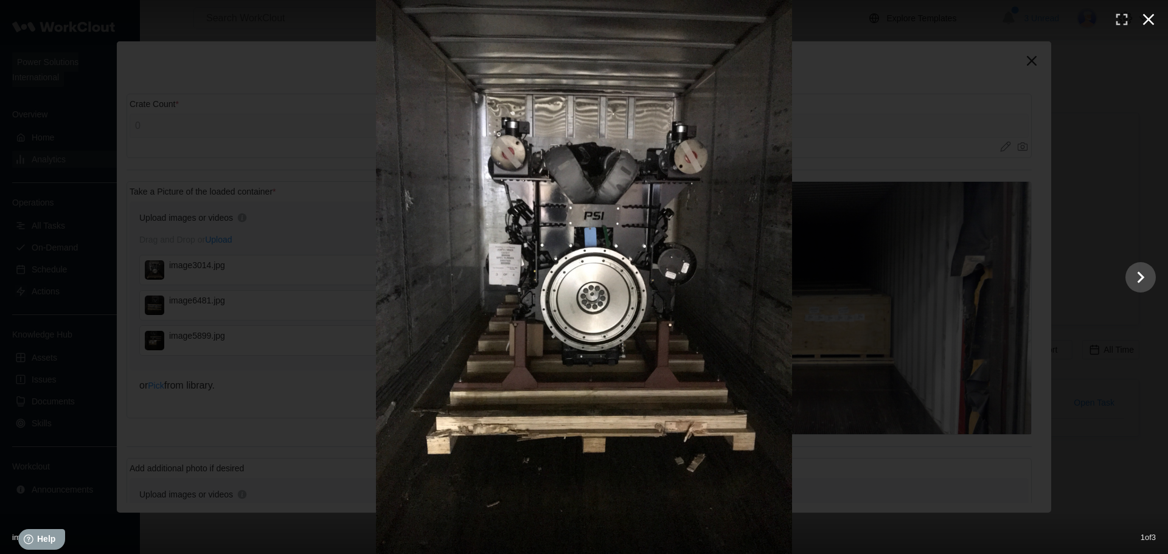
click at [1149, 10] on icon "button" at bounding box center [1148, 19] width 19 height 19
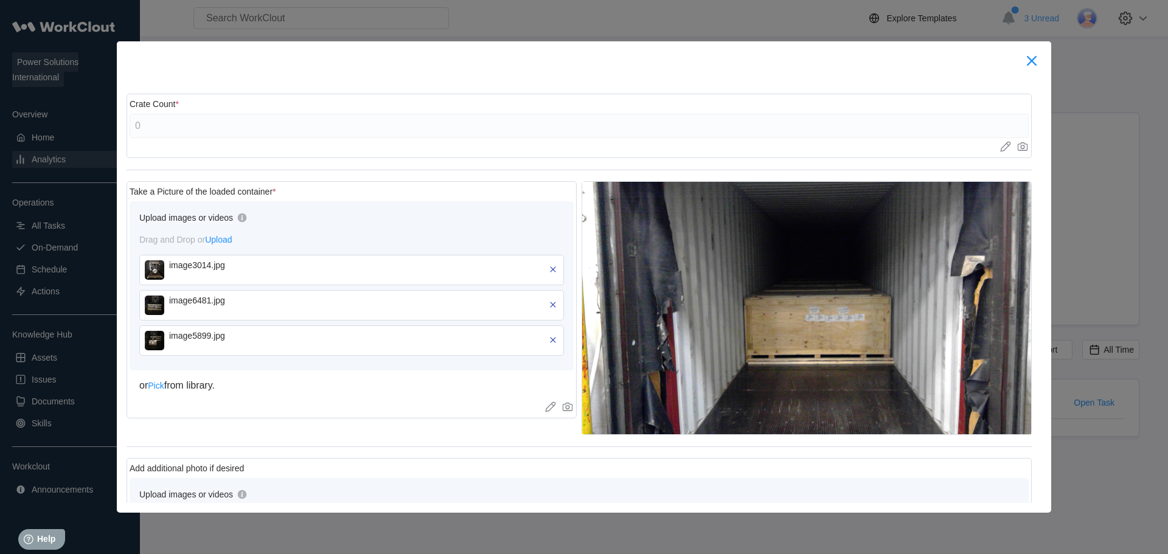
click at [1035, 65] on icon at bounding box center [1031, 60] width 19 height 19
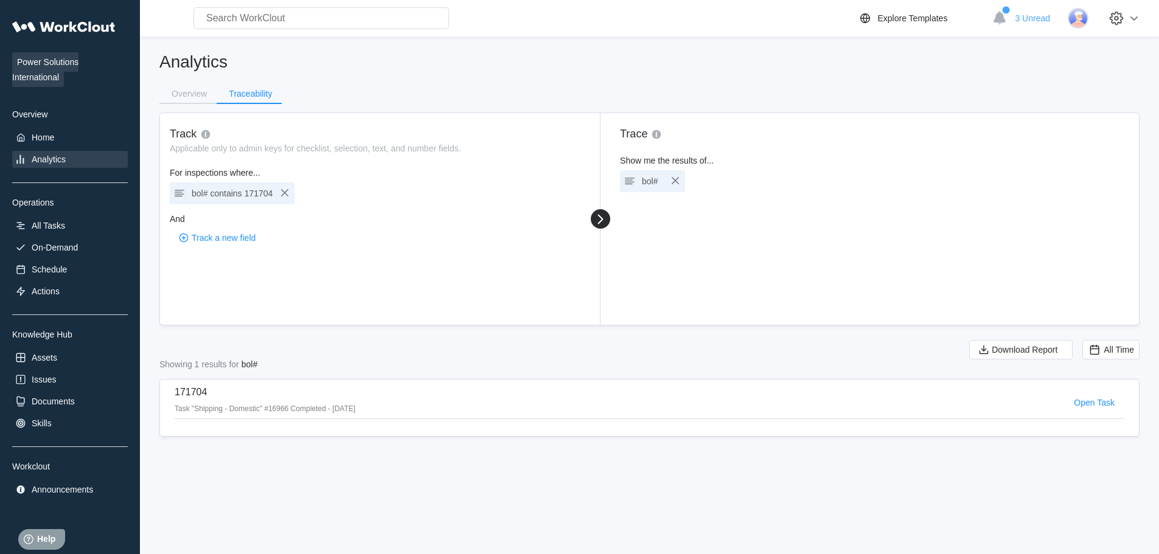
click at [423, 322] on div "Track Applicable only to admin keys for checklist, selection, text, and number …" at bounding box center [380, 219] width 440 height 212
click at [208, 193] on div "bol# contains 171704" at bounding box center [232, 193] width 81 height 17
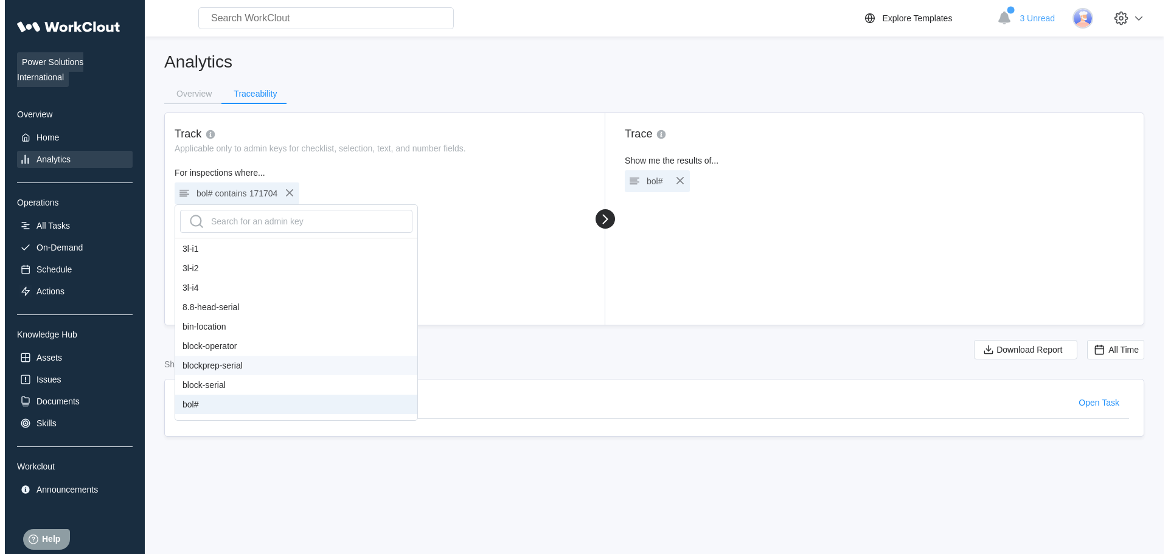
scroll to position [122, 0]
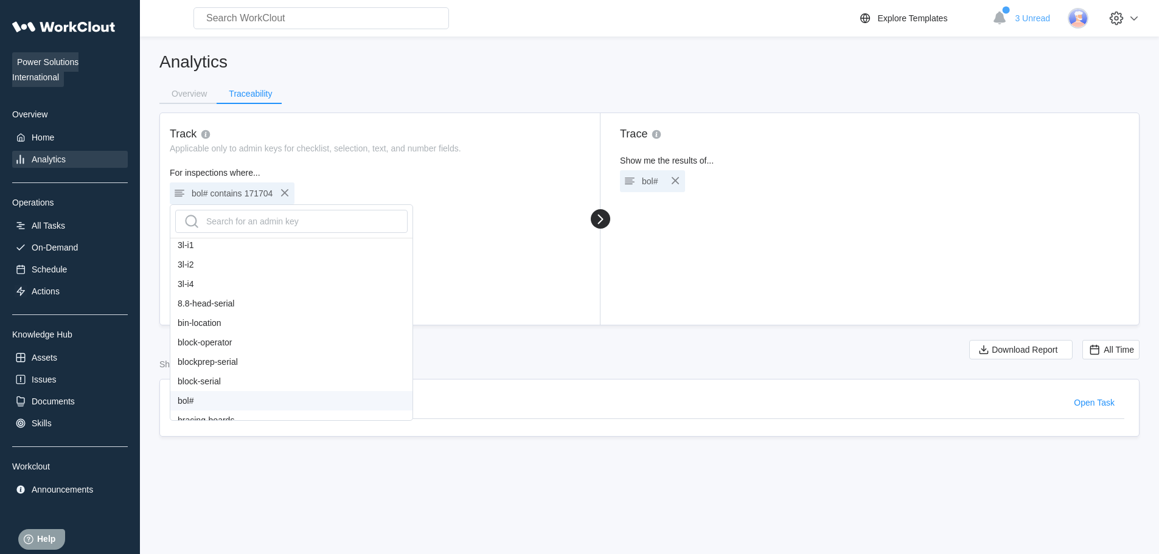
click at [205, 396] on div "bol#" at bounding box center [291, 400] width 242 height 19
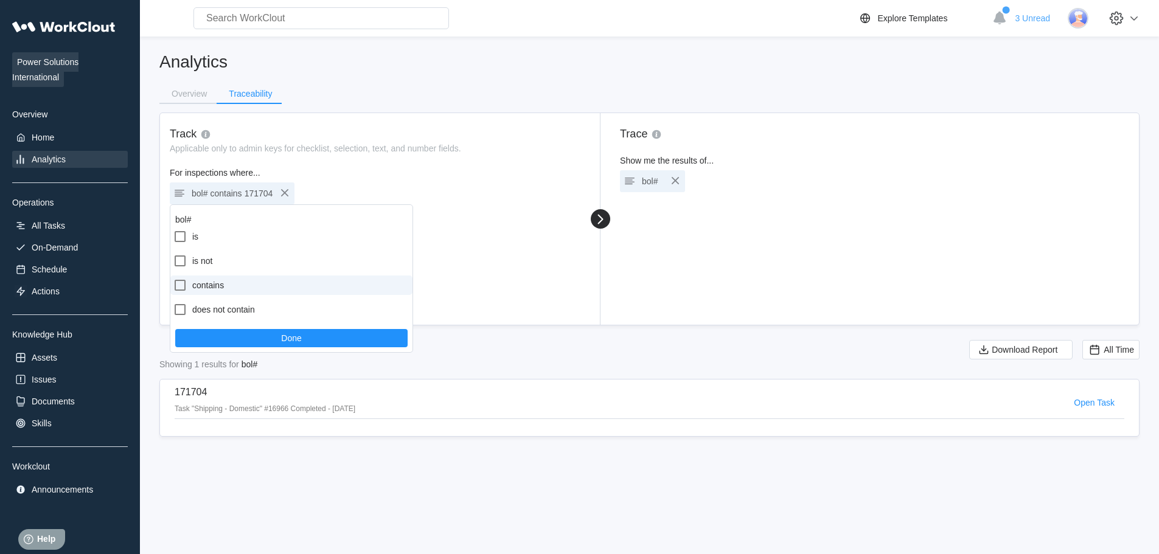
click at [232, 294] on label "contains" at bounding box center [291, 285] width 242 height 19
click at [173, 279] on input "contains" at bounding box center [173, 278] width 1 height 1
checkbox input "true"
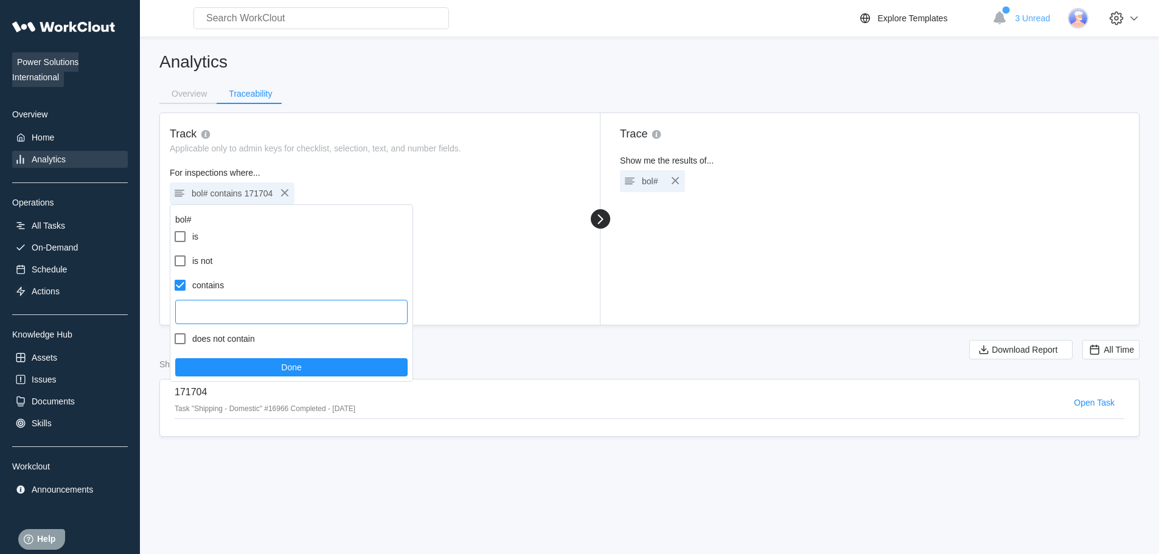
click at [236, 319] on input "text" at bounding box center [291, 312] width 232 height 24
type input "171703"
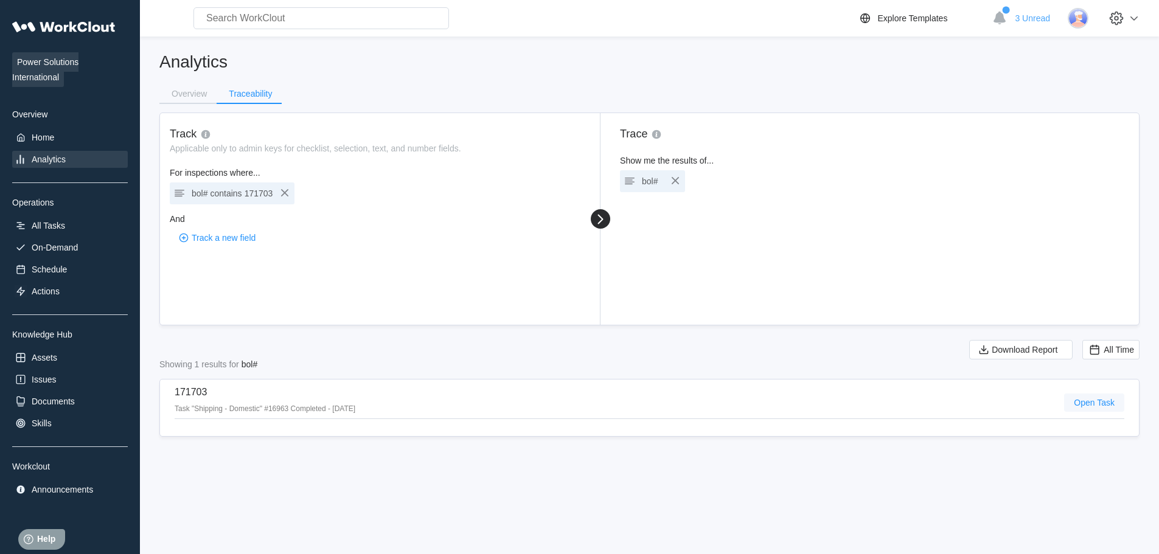
click at [1103, 399] on span "Open Task" at bounding box center [1094, 402] width 41 height 9
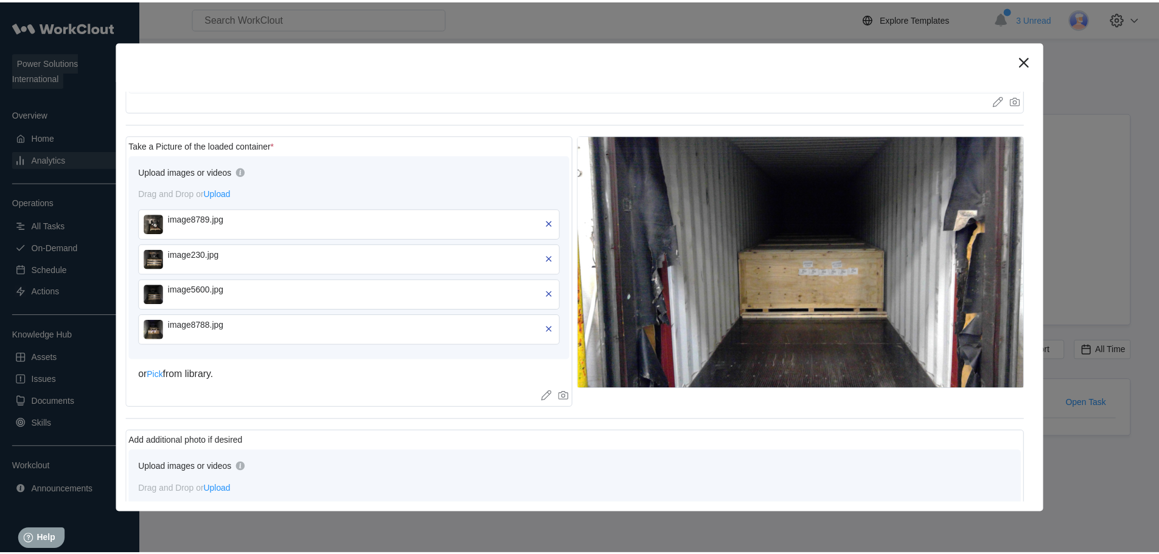
scroll to position [547, 0]
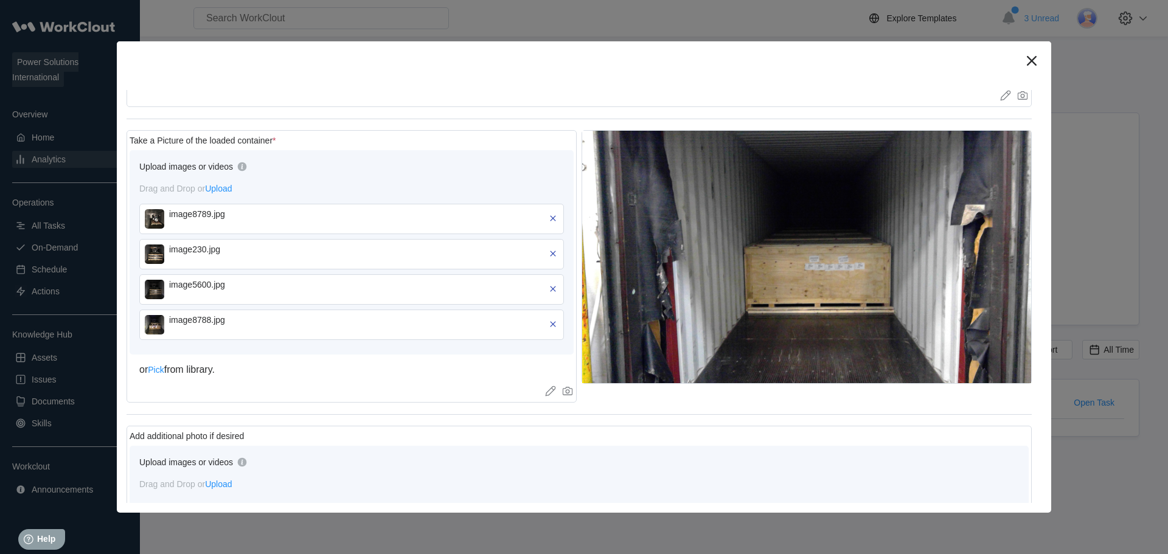
click at [155, 214] on img at bounding box center [154, 218] width 19 height 19
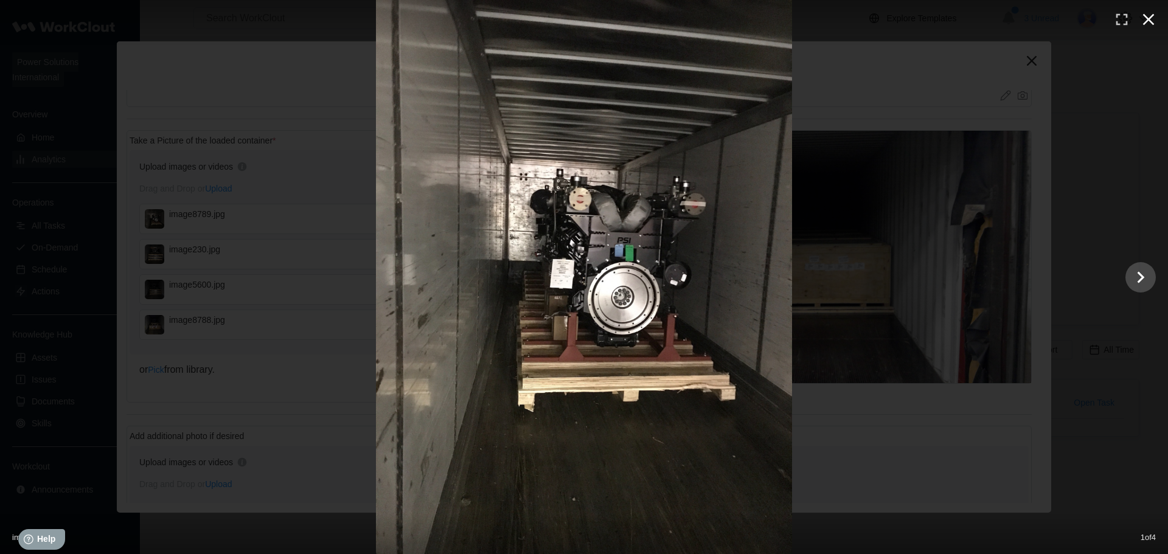
click at [1135, 21] on button "button" at bounding box center [1148, 19] width 27 height 27
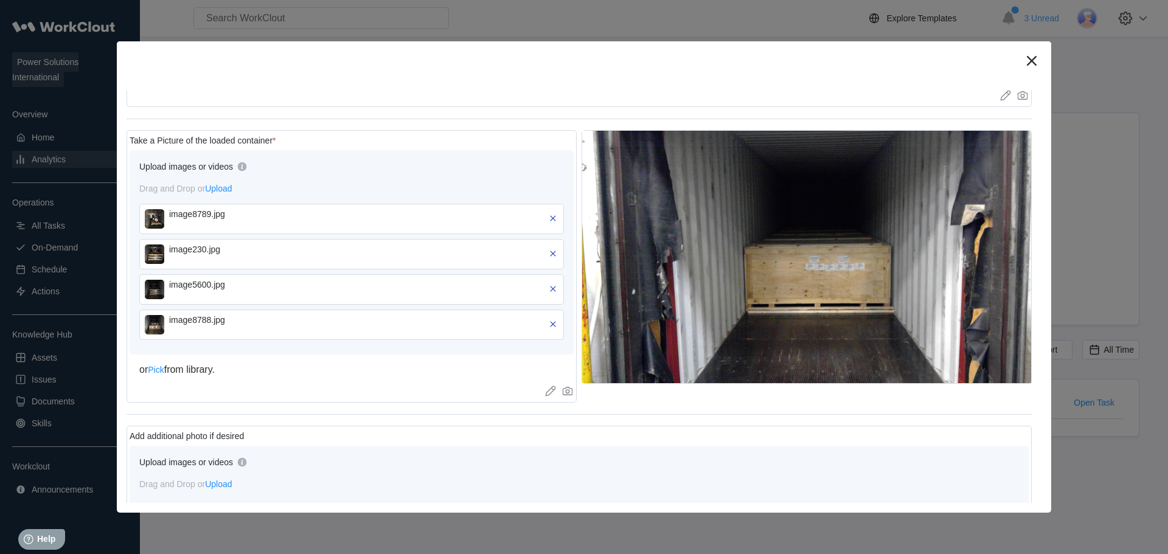
click at [151, 252] on img at bounding box center [154, 254] width 19 height 19
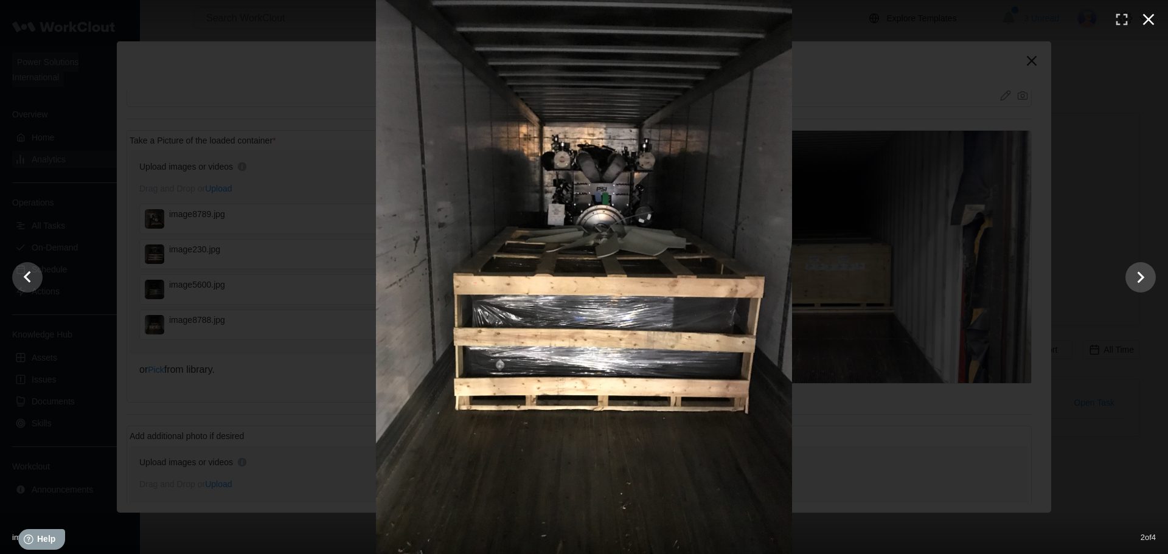
click at [1144, 23] on icon "button" at bounding box center [1149, 20] width 12 height 12
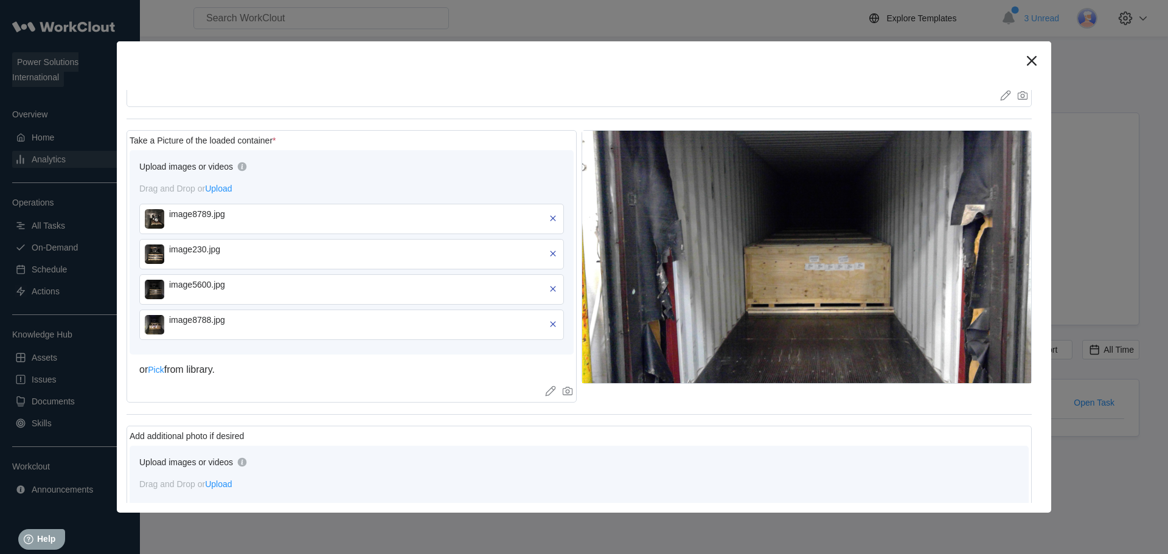
click at [143, 325] on div "image8788.jpg" at bounding box center [351, 325] width 425 height 30
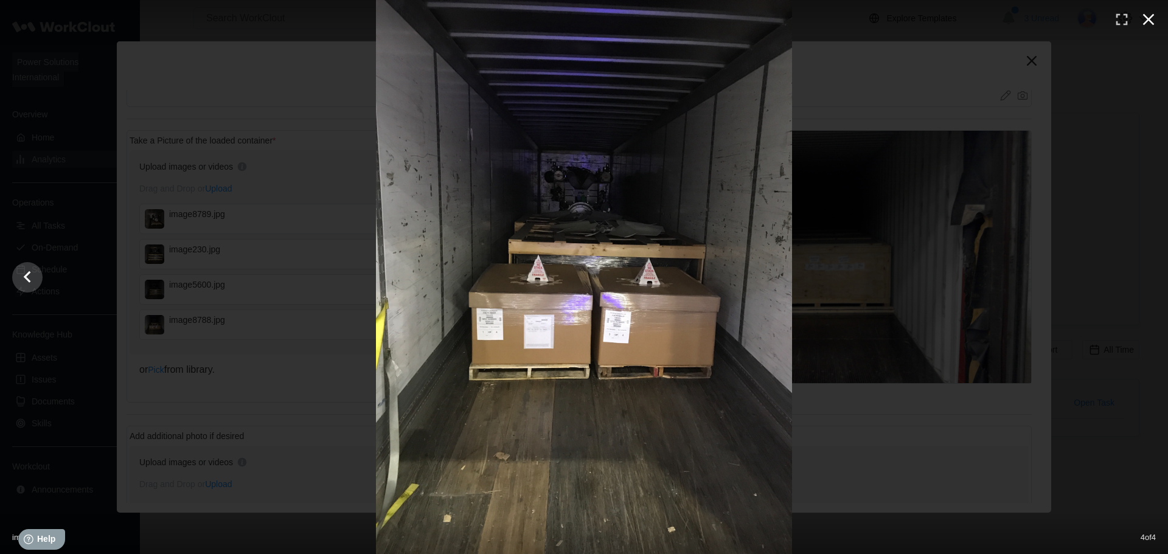
click at [1145, 15] on icon "button" at bounding box center [1148, 19] width 19 height 19
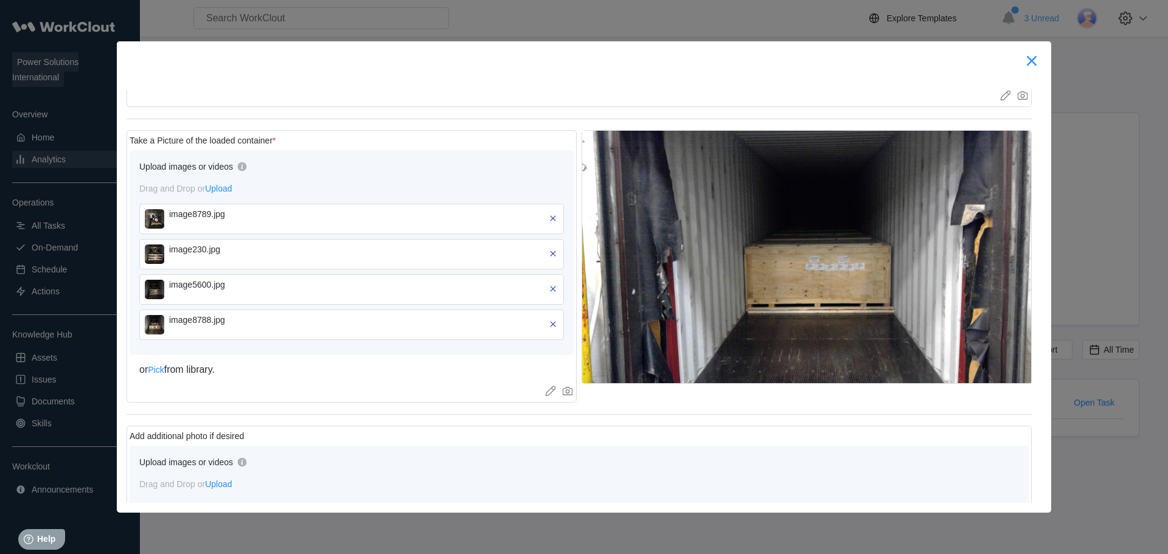
click at [1030, 60] on icon at bounding box center [1032, 61] width 10 height 10
